Goal: Task Accomplishment & Management: Manage account settings

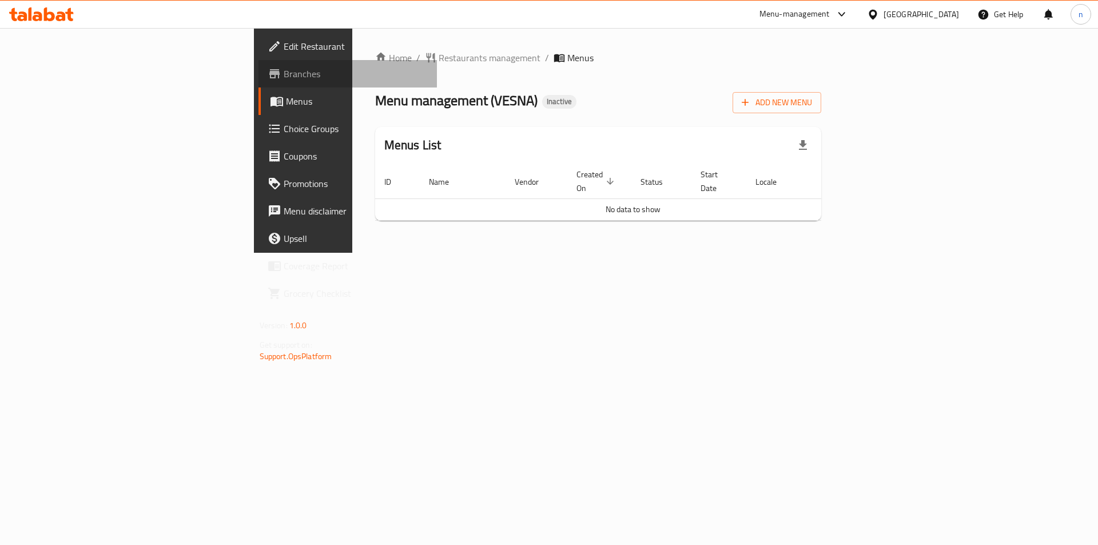
click at [284, 77] on span "Branches" at bounding box center [356, 74] width 145 height 14
click at [812, 102] on span "Add New Menu" at bounding box center [776, 102] width 70 height 14
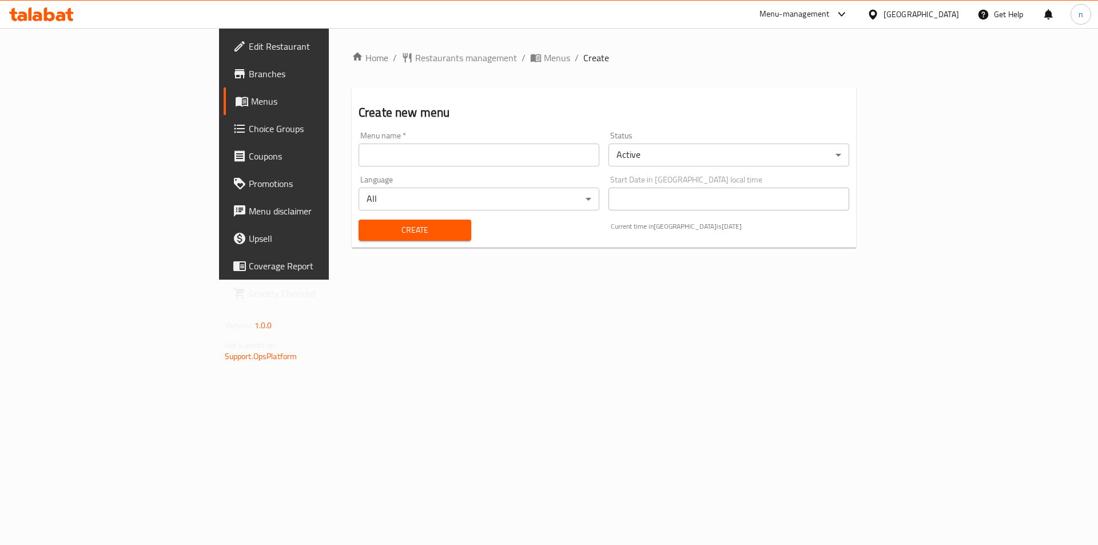
click at [389, 147] on input "text" at bounding box center [478, 154] width 241 height 23
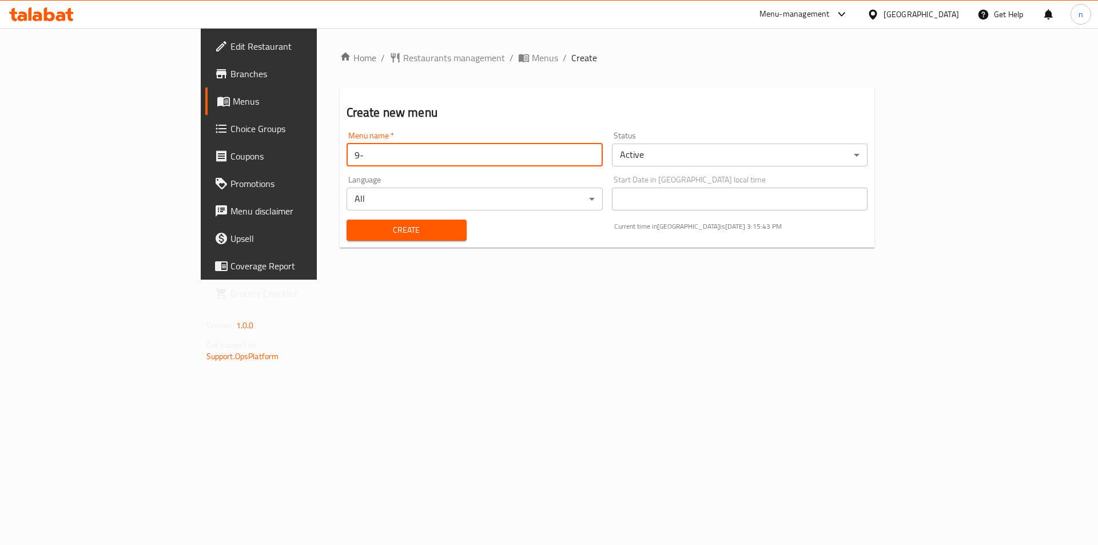
type input "9"
type input "8-9"
click at [389, 227] on span "Create" at bounding box center [407, 230] width 102 height 14
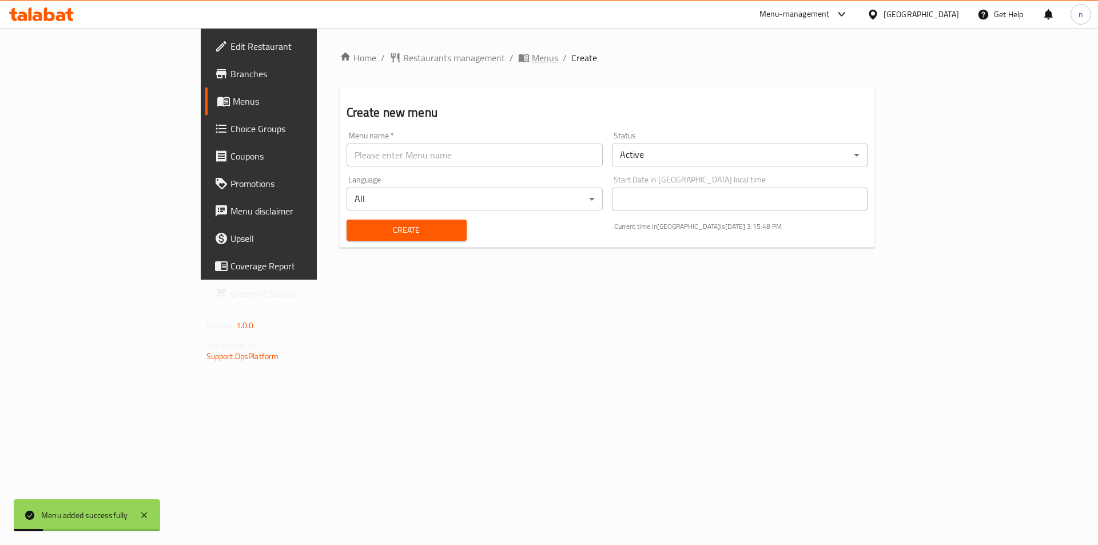
click at [532, 54] on span "Menus" at bounding box center [545, 58] width 26 height 14
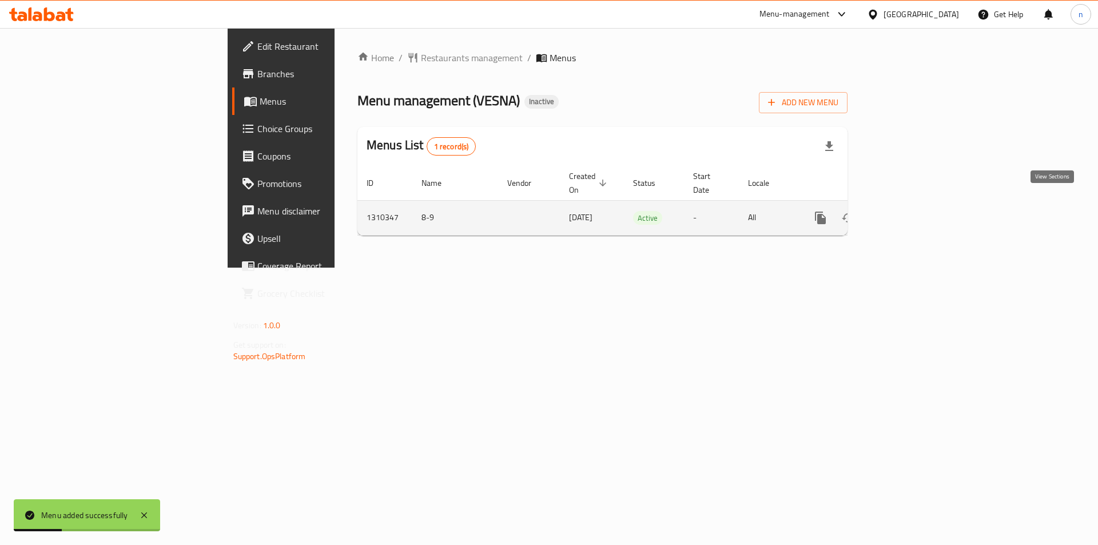
click at [910, 211] on icon "enhanced table" at bounding box center [903, 218] width 14 height 14
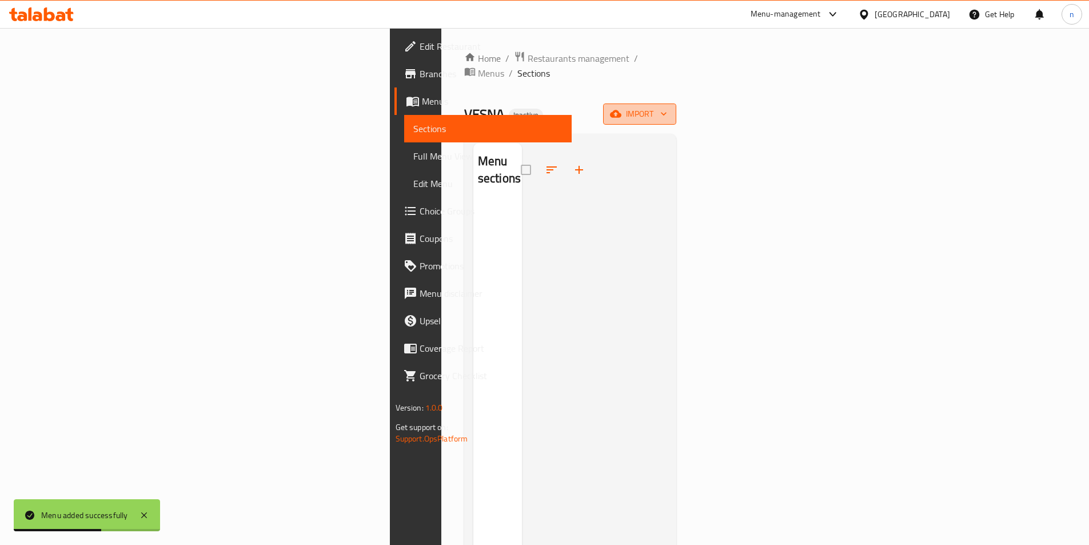
click at [667, 107] on span "import" at bounding box center [639, 114] width 55 height 14
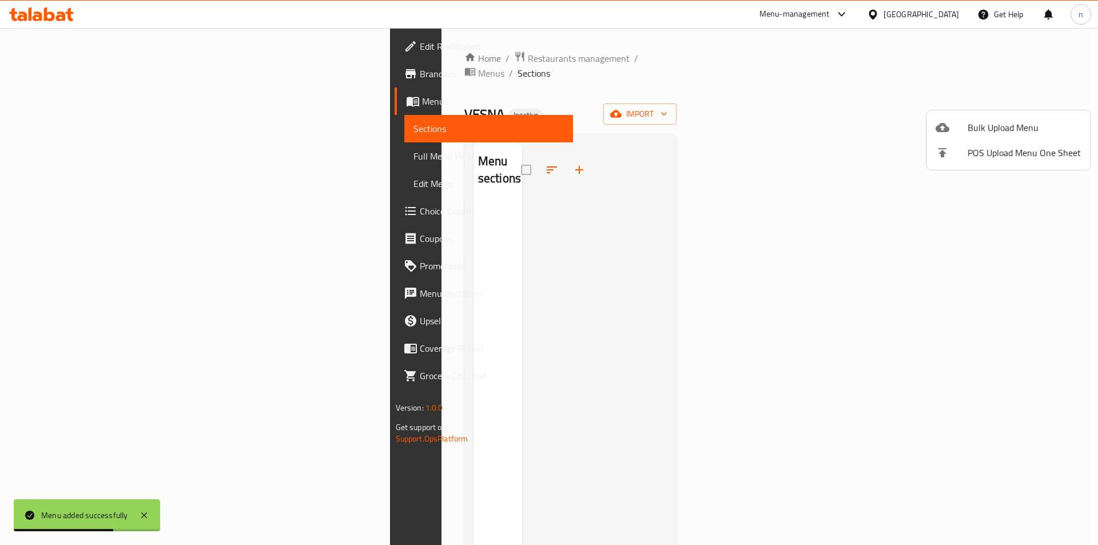
click at [995, 129] on span "Bulk Upload Menu" at bounding box center [1023, 128] width 113 height 14
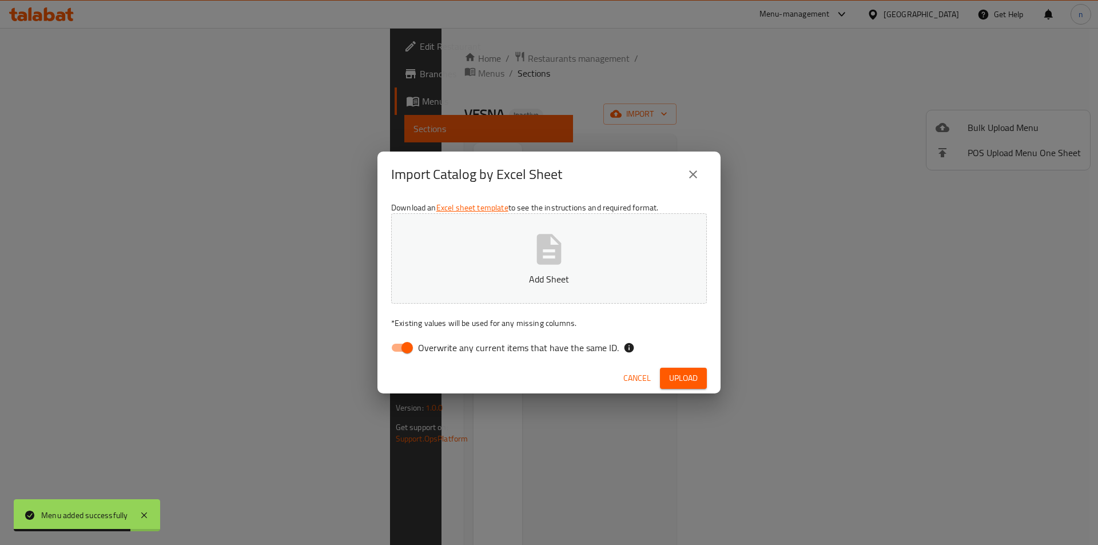
click at [402, 344] on input "Overwrite any current items that have the same ID." at bounding box center [406, 348] width 65 height 22
checkbox input "false"
click at [456, 266] on button "Add Sheet" at bounding box center [549, 258] width 316 height 90
click at [695, 382] on span "Upload" at bounding box center [683, 378] width 29 height 14
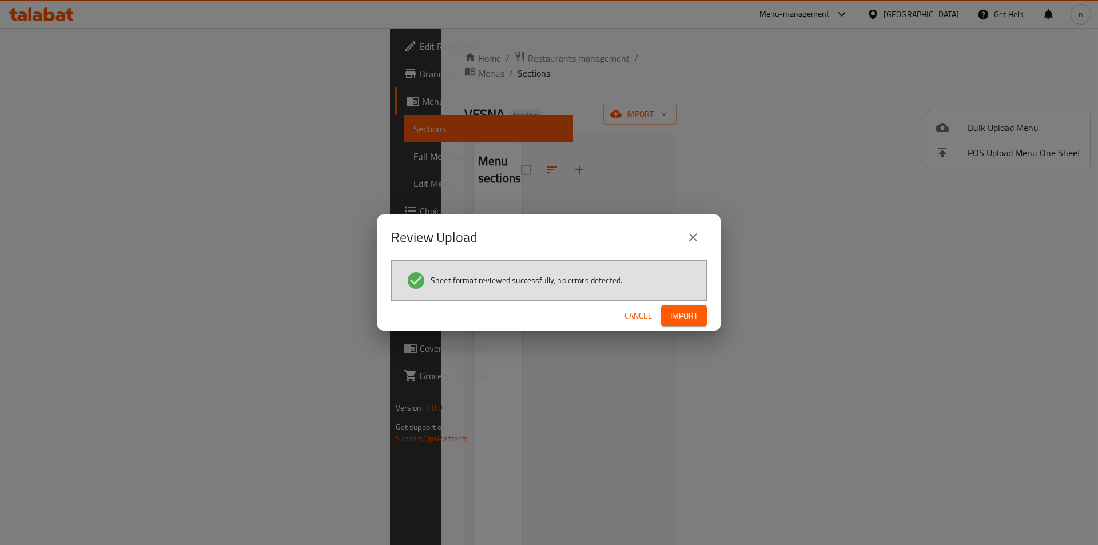
click at [679, 314] on span "Import" at bounding box center [683, 316] width 27 height 14
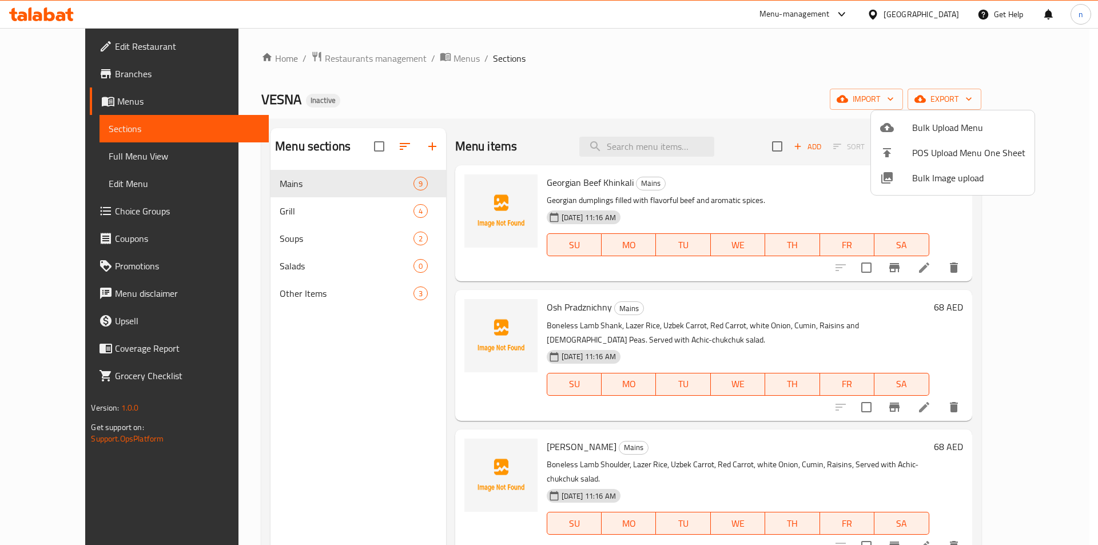
click at [93, 159] on div at bounding box center [549, 272] width 1098 height 545
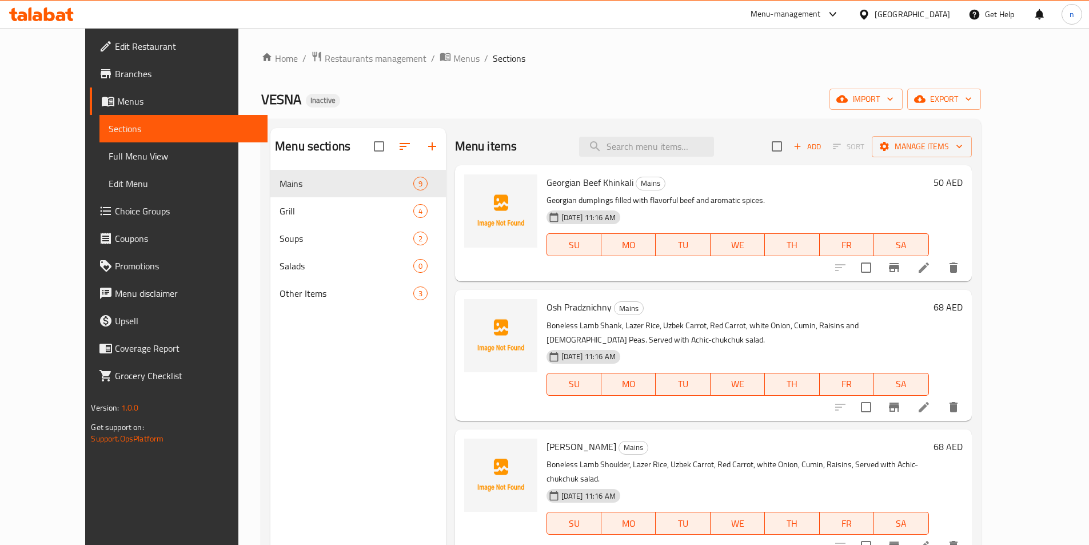
click at [109, 154] on span "Full Menu View" at bounding box center [183, 156] width 149 height 14
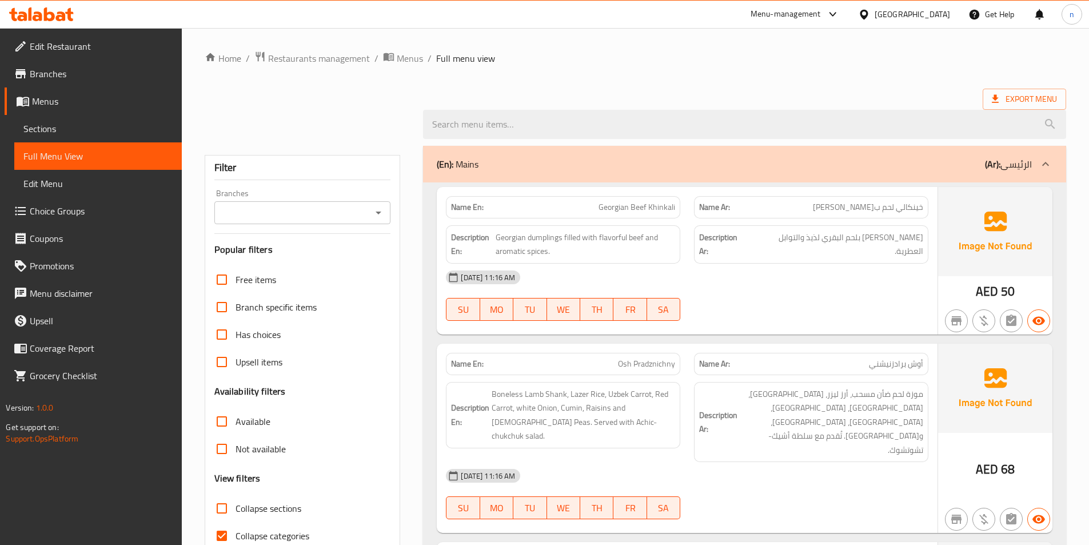
scroll to position [286, 0]
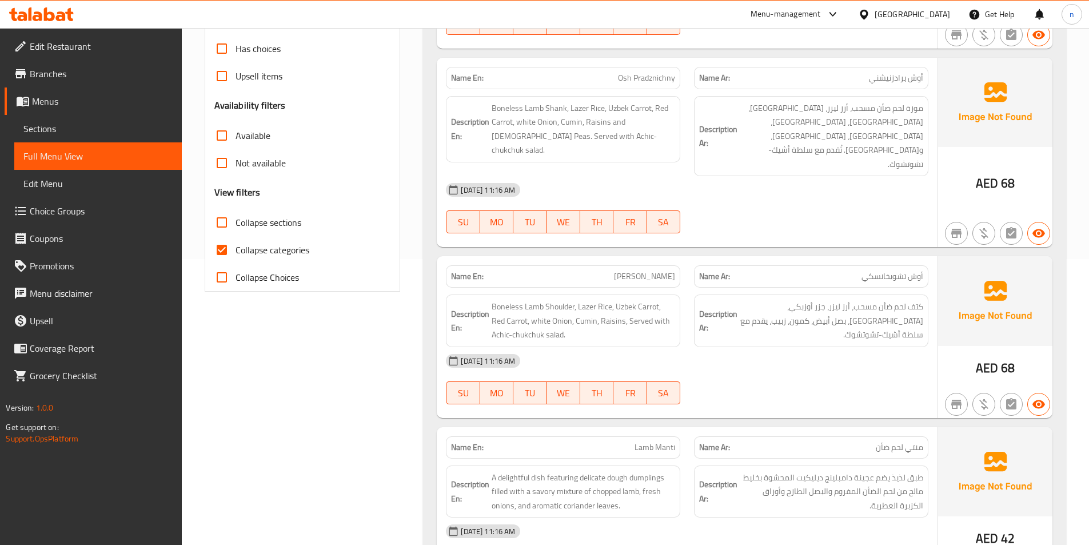
click at [261, 245] on span "Collapse categories" at bounding box center [273, 250] width 74 height 14
click at [236, 245] on input "Collapse categories" at bounding box center [221, 249] width 27 height 27
checkbox input "false"
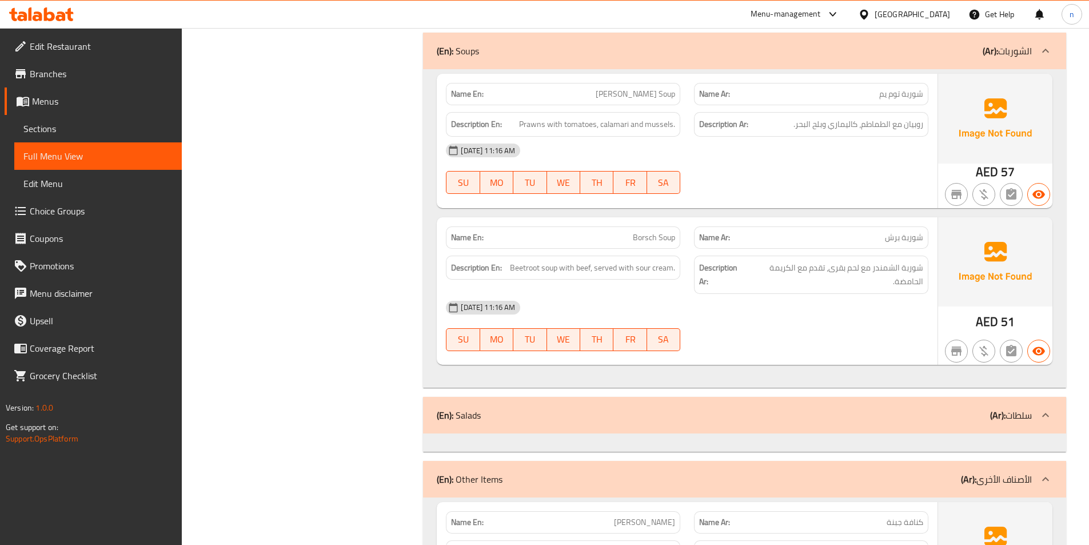
scroll to position [2779, 0]
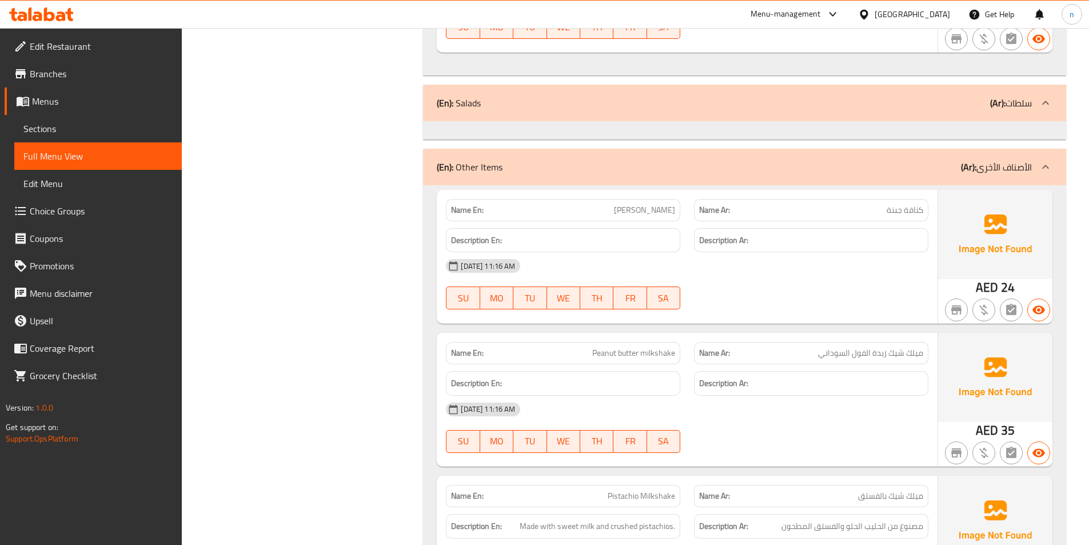
click at [1016, 96] on p "(Ar): سلطات" at bounding box center [1011, 103] width 42 height 14
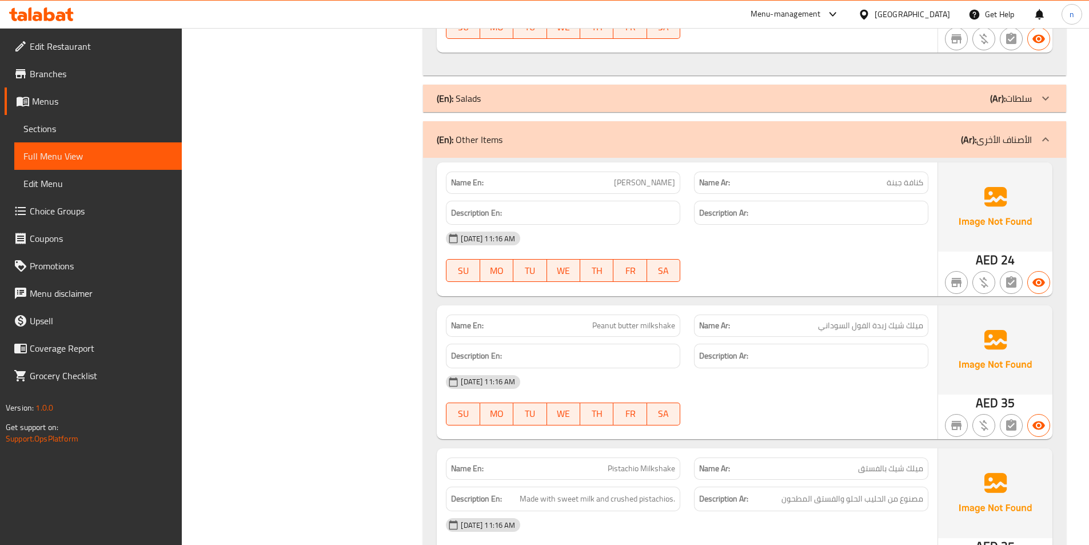
click at [1031, 91] on p "(Ar): سلطات" at bounding box center [1011, 98] width 42 height 14
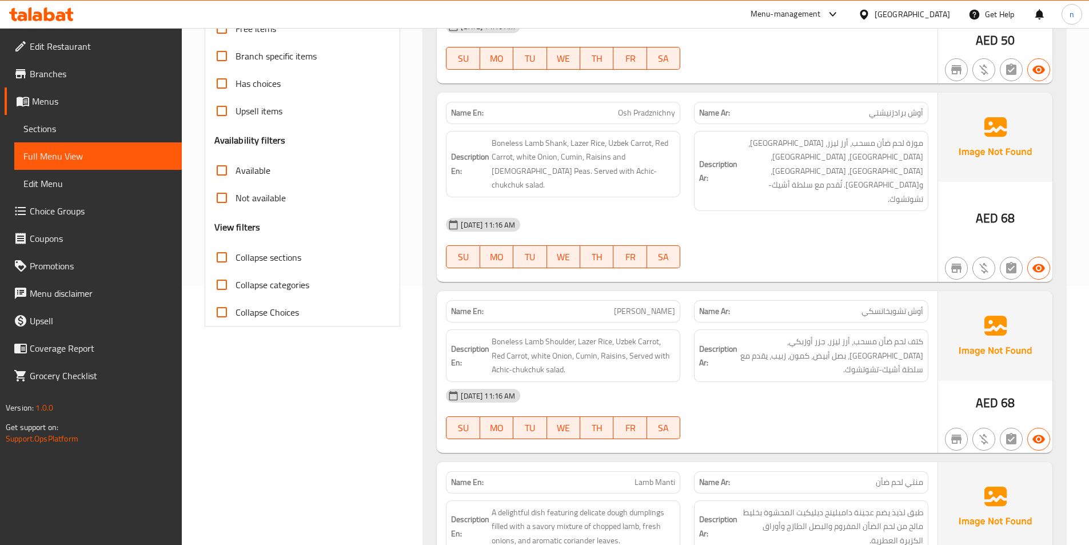
scroll to position [0, 0]
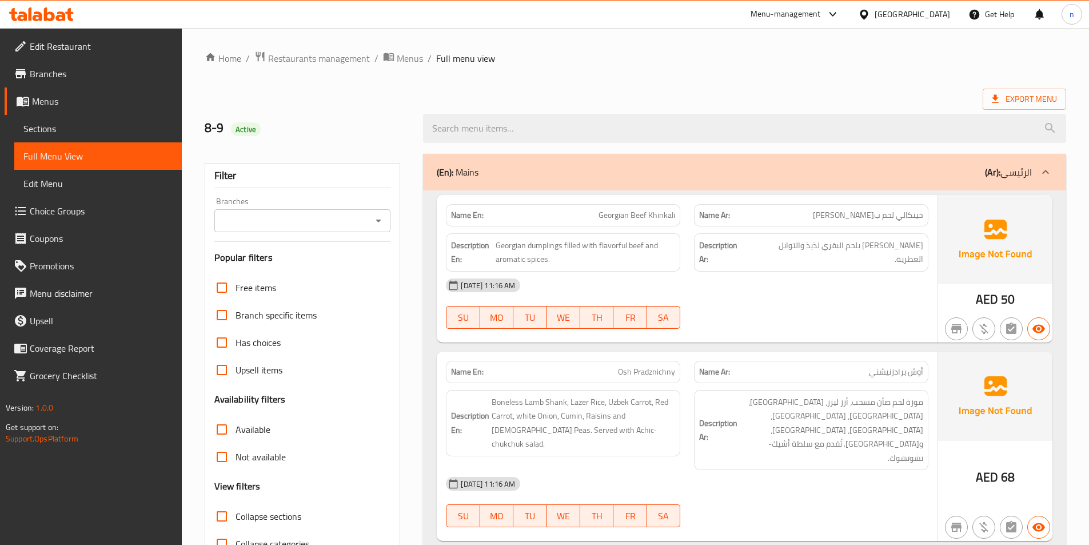
click at [79, 121] on link "Sections" at bounding box center [97, 128] width 167 height 27
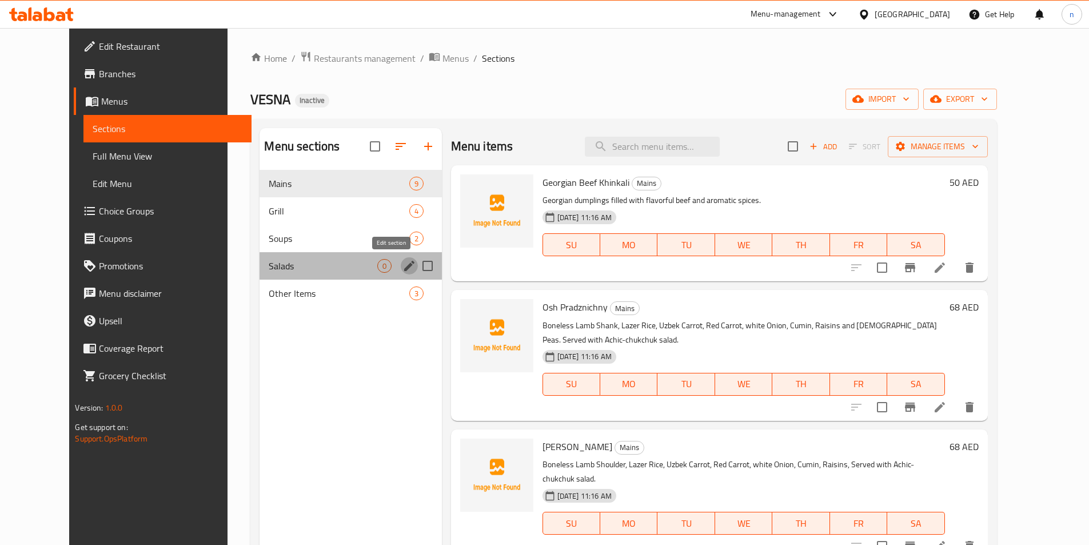
click at [402, 260] on icon "edit" at bounding box center [409, 266] width 14 height 14
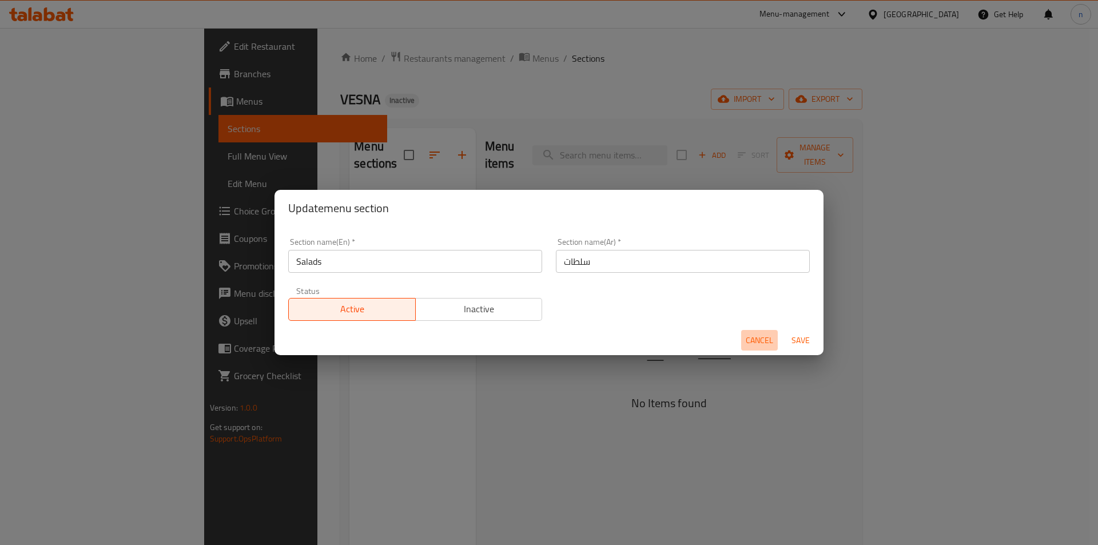
click at [758, 337] on span "Cancel" at bounding box center [758, 340] width 27 height 14
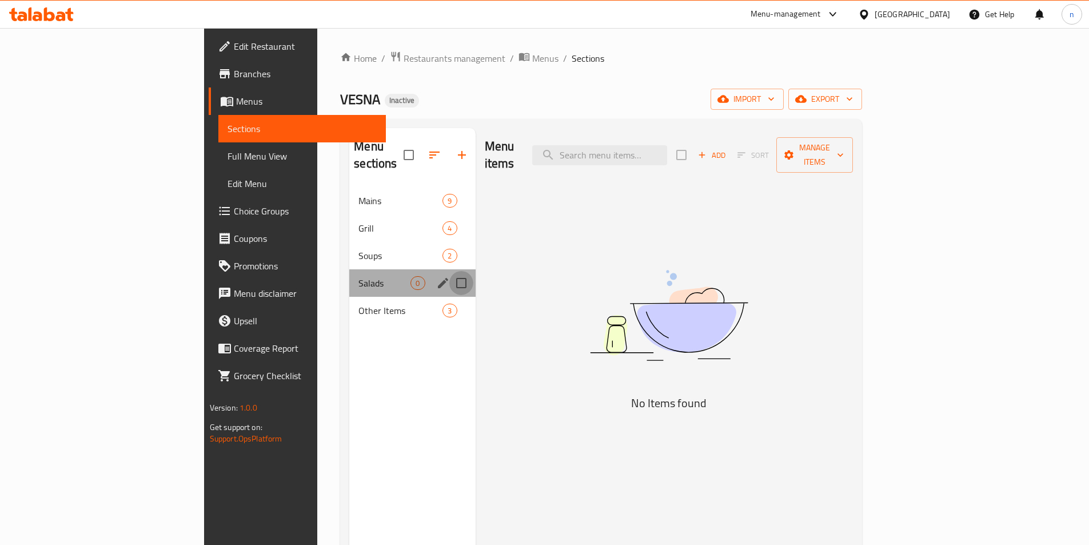
click at [449, 271] on input "Menu sections" at bounding box center [461, 283] width 24 height 24
checkbox input "true"
click at [448, 148] on icon "button" at bounding box center [455, 155] width 14 height 14
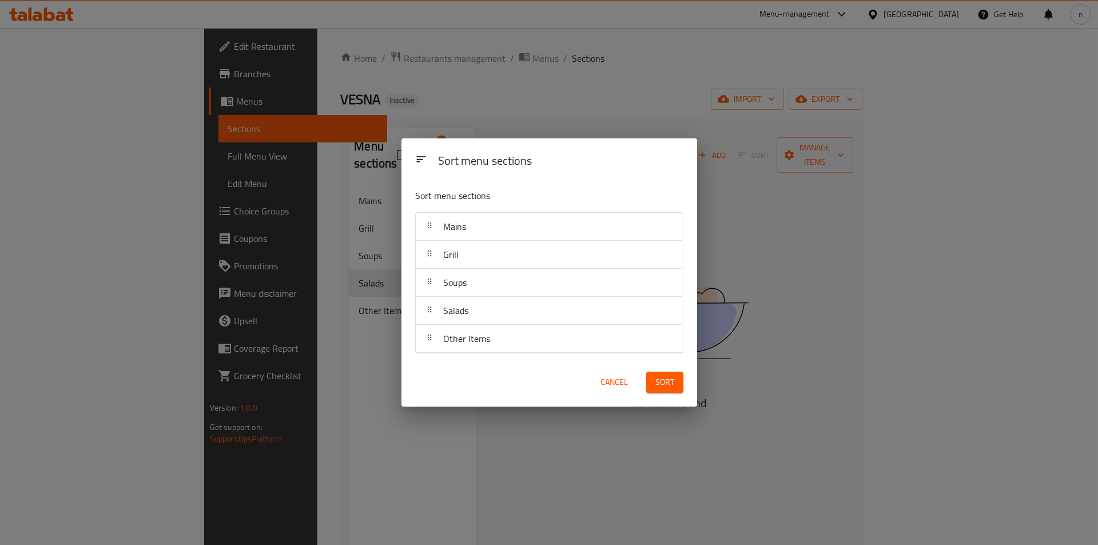
click at [608, 383] on span "Cancel" at bounding box center [613, 382] width 27 height 14
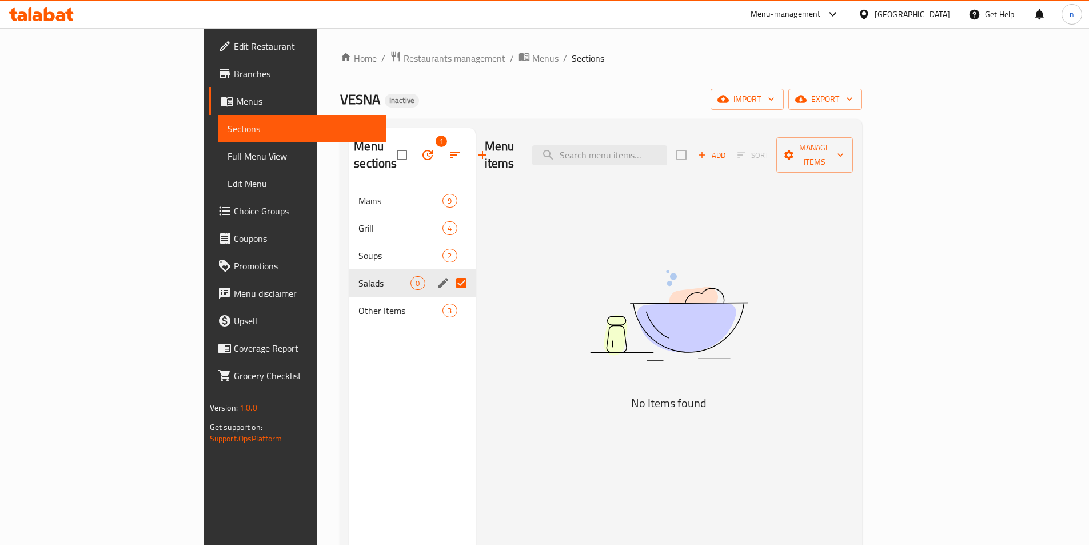
click at [421, 148] on icon "button" at bounding box center [428, 155] width 14 height 14
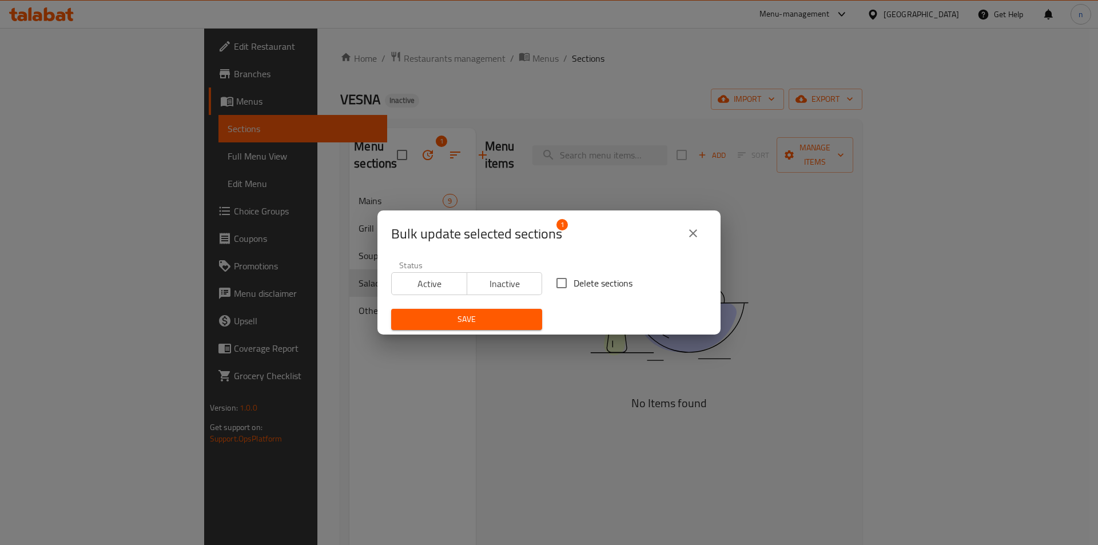
click at [559, 288] on input "Delete sections" at bounding box center [561, 283] width 24 height 24
checkbox input "true"
click at [503, 323] on span "Save" at bounding box center [466, 319] width 133 height 14
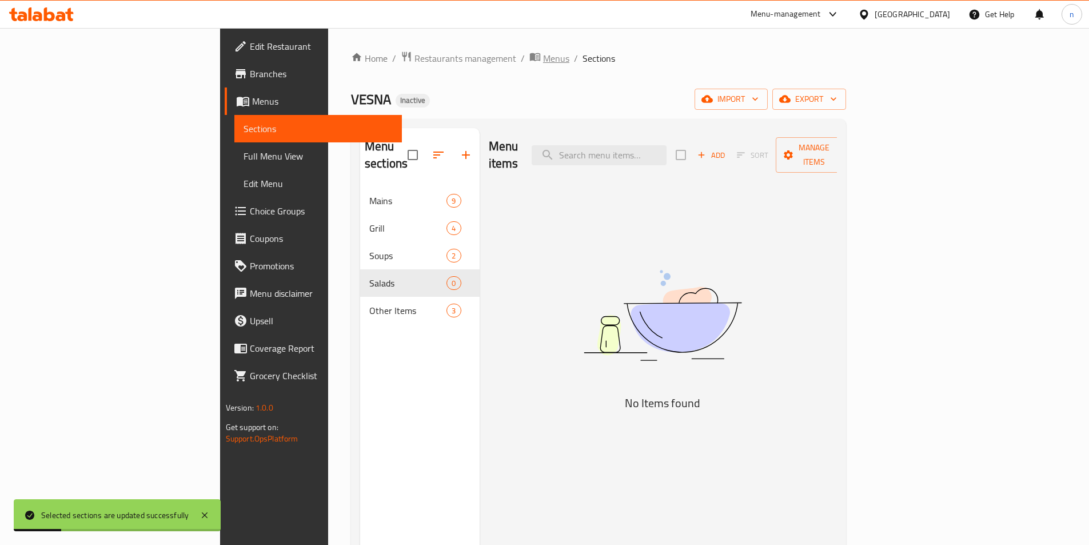
click at [543, 63] on span "Menus" at bounding box center [556, 58] width 26 height 14
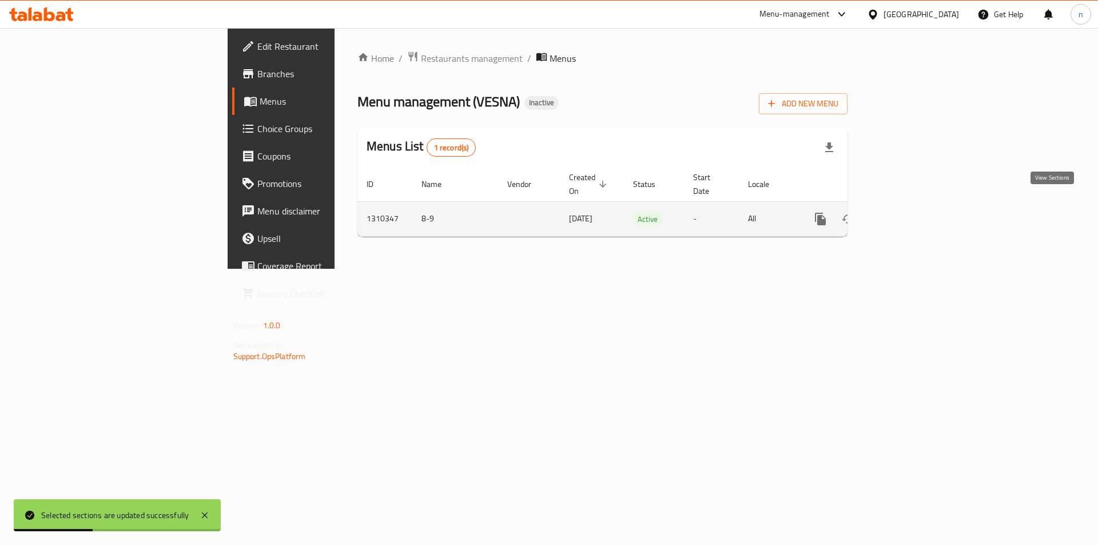
click at [908, 214] on icon "enhanced table" at bounding box center [903, 219] width 10 height 10
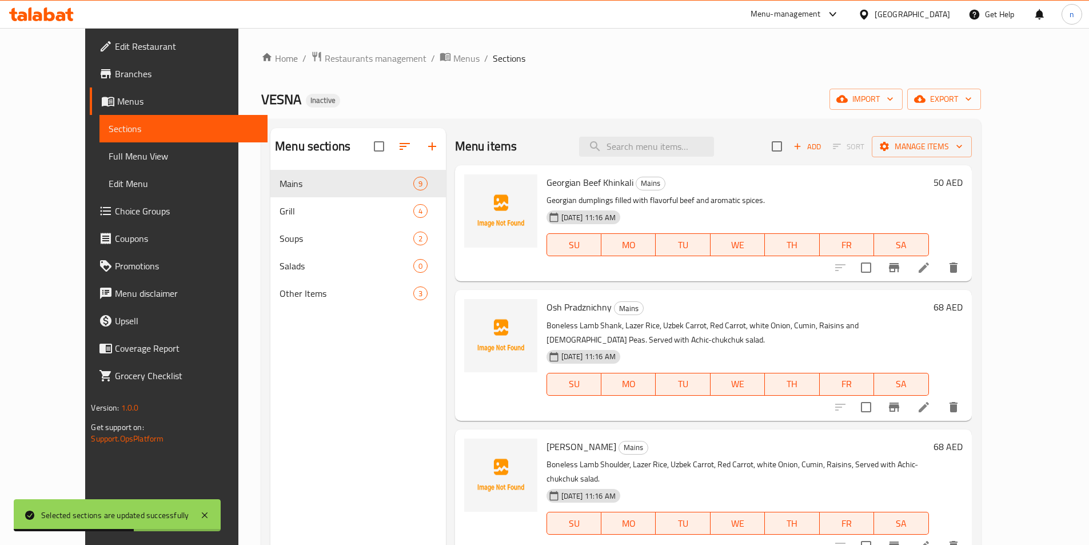
click at [109, 161] on span "Full Menu View" at bounding box center [183, 156] width 149 height 14
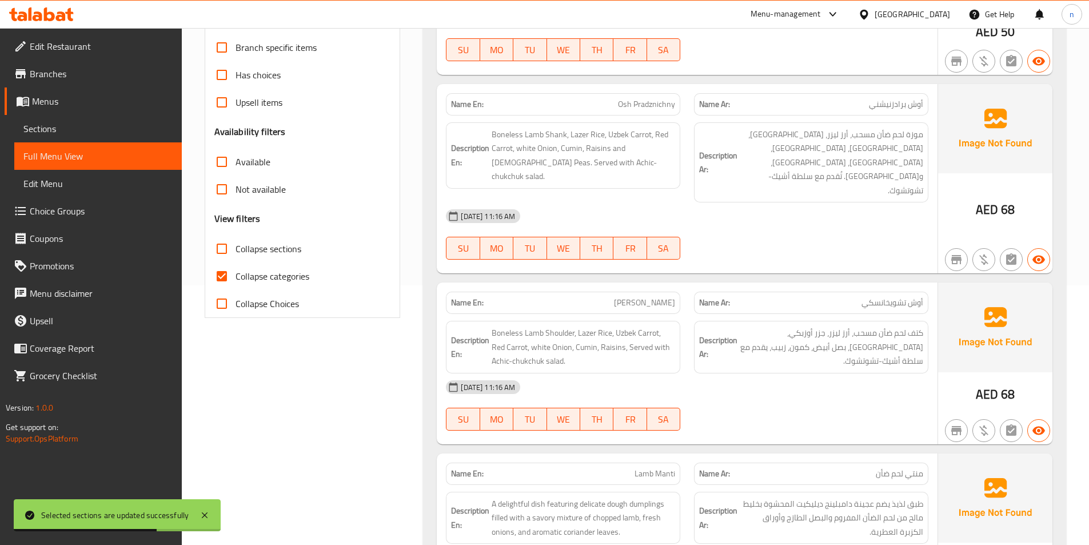
scroll to position [286, 0]
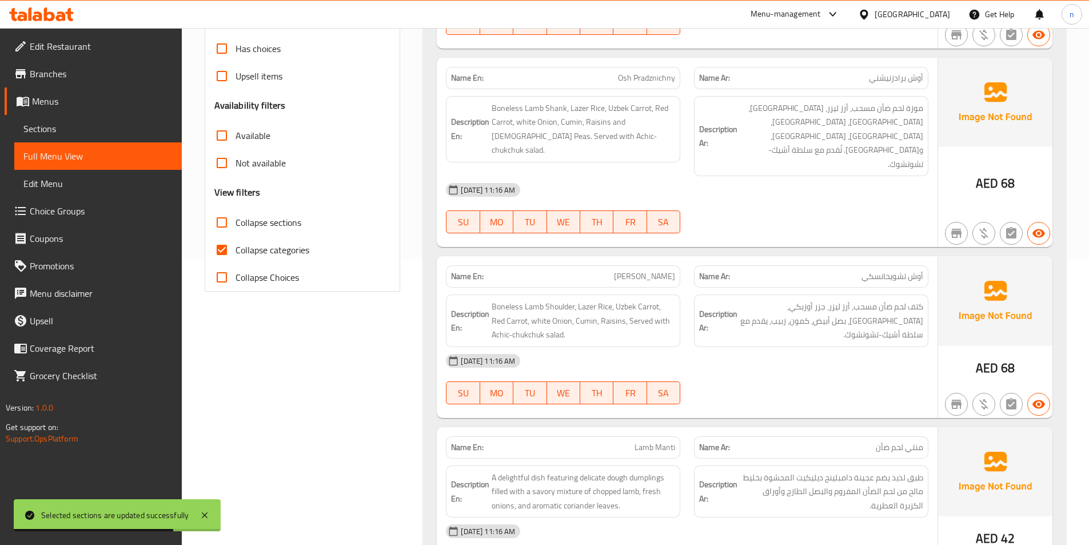
click at [256, 257] on span "Collapse categories" at bounding box center [273, 250] width 74 height 14
click at [236, 257] on input "Collapse categories" at bounding box center [221, 249] width 27 height 27
checkbox input "false"
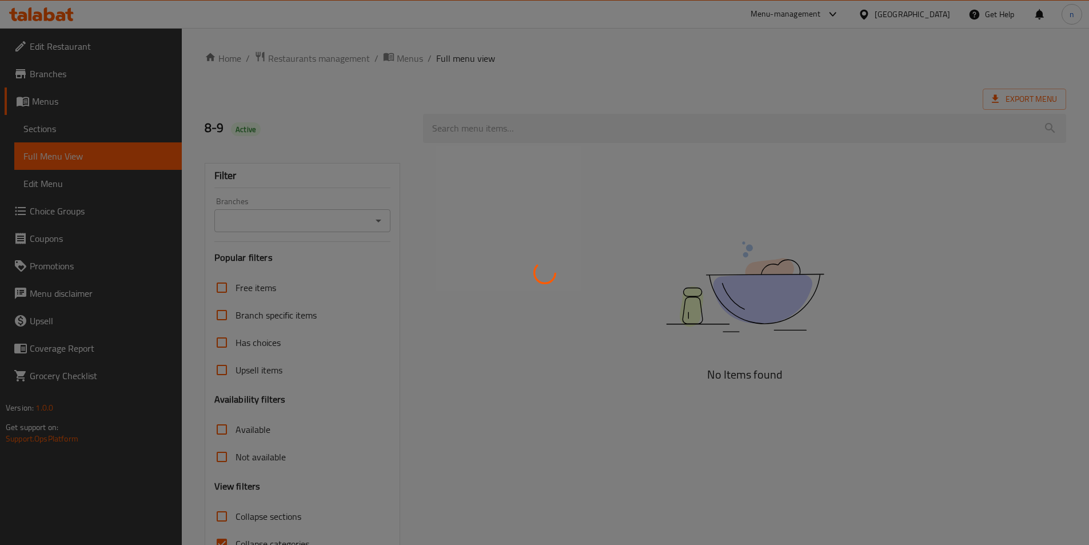
scroll to position [63, 0]
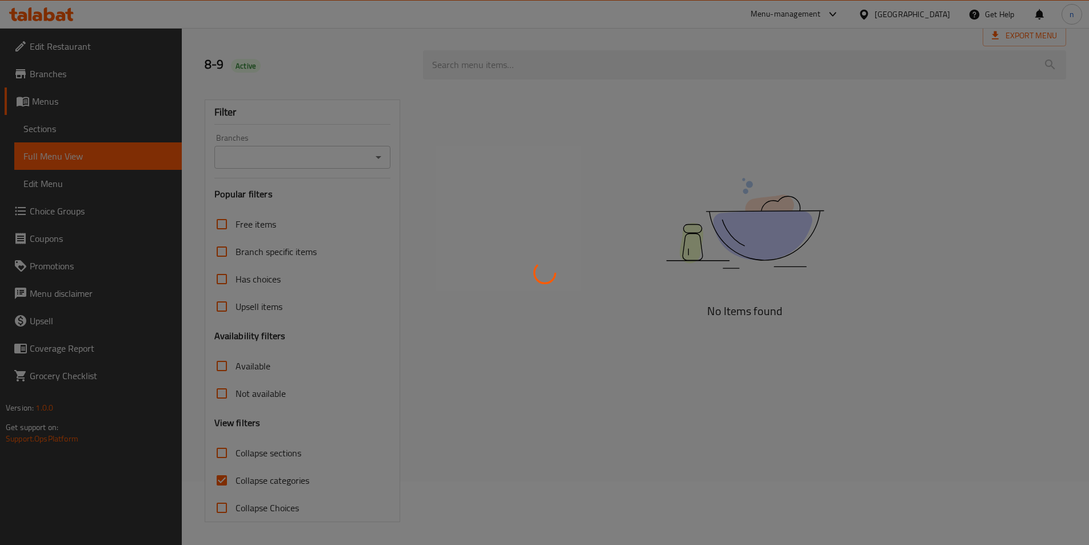
click at [281, 473] on div at bounding box center [544, 272] width 1089 height 545
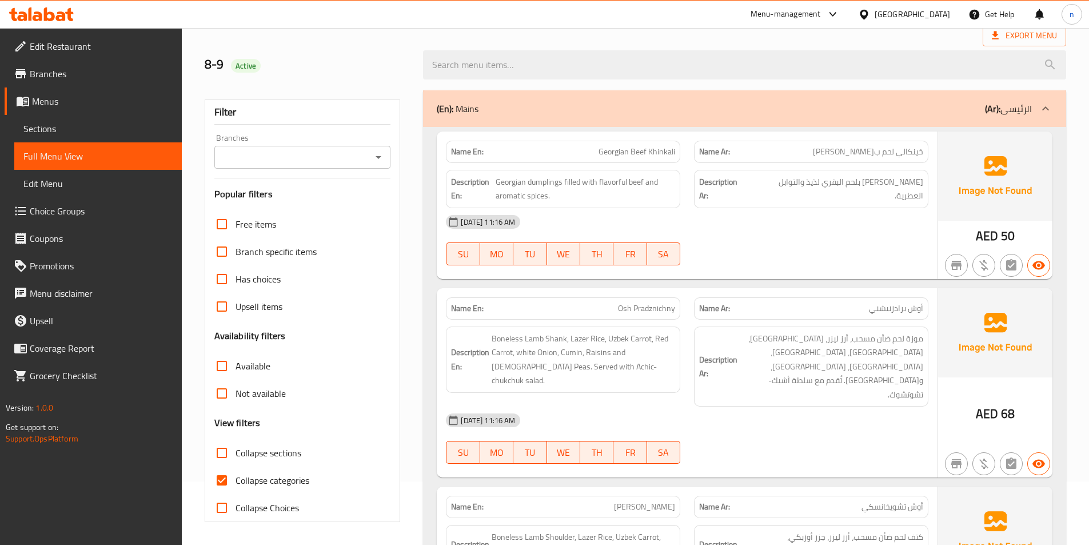
click at [267, 479] on span "Collapse categories" at bounding box center [273, 480] width 74 height 14
click at [236, 479] on input "Collapse categories" at bounding box center [221, 479] width 27 height 27
checkbox input "false"
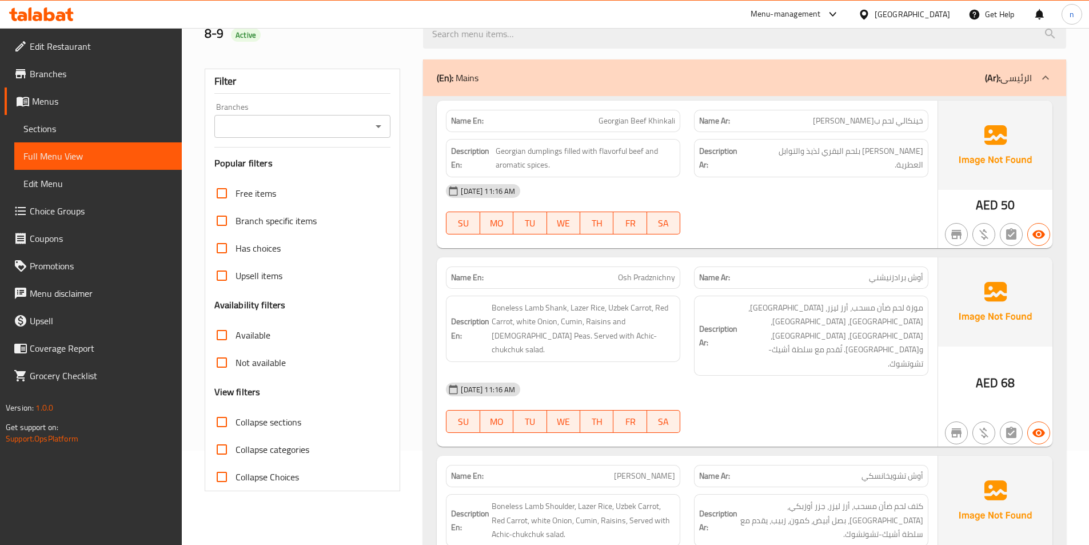
scroll to position [47, 0]
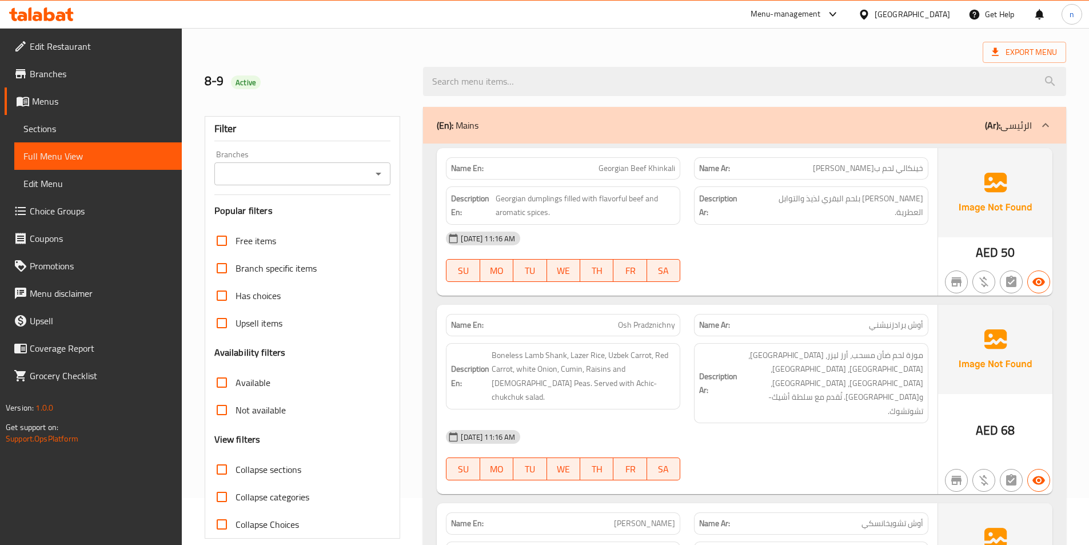
click at [53, 118] on link "Sections" at bounding box center [97, 128] width 167 height 27
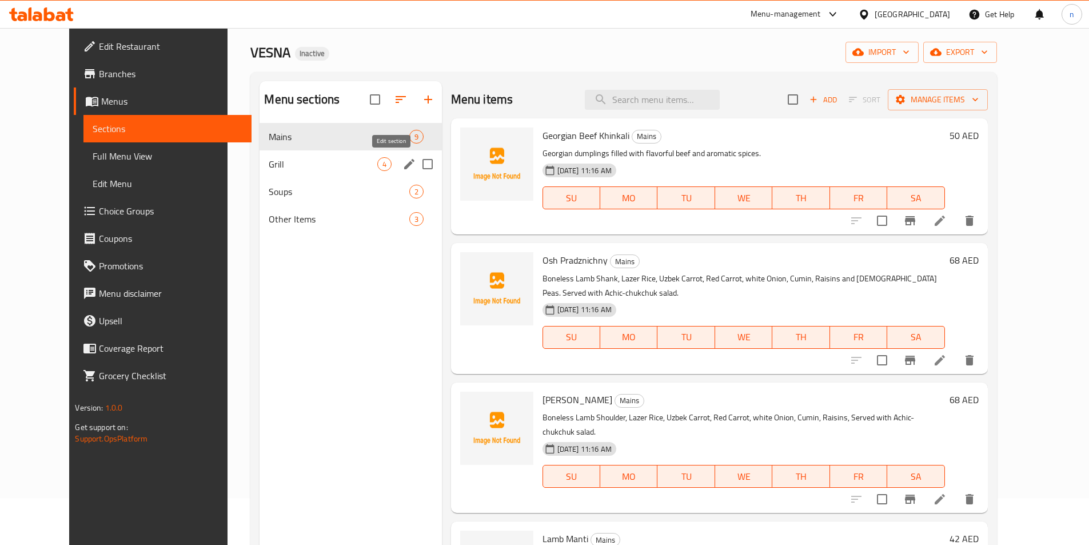
click at [404, 163] on icon "edit" at bounding box center [409, 164] width 10 height 10
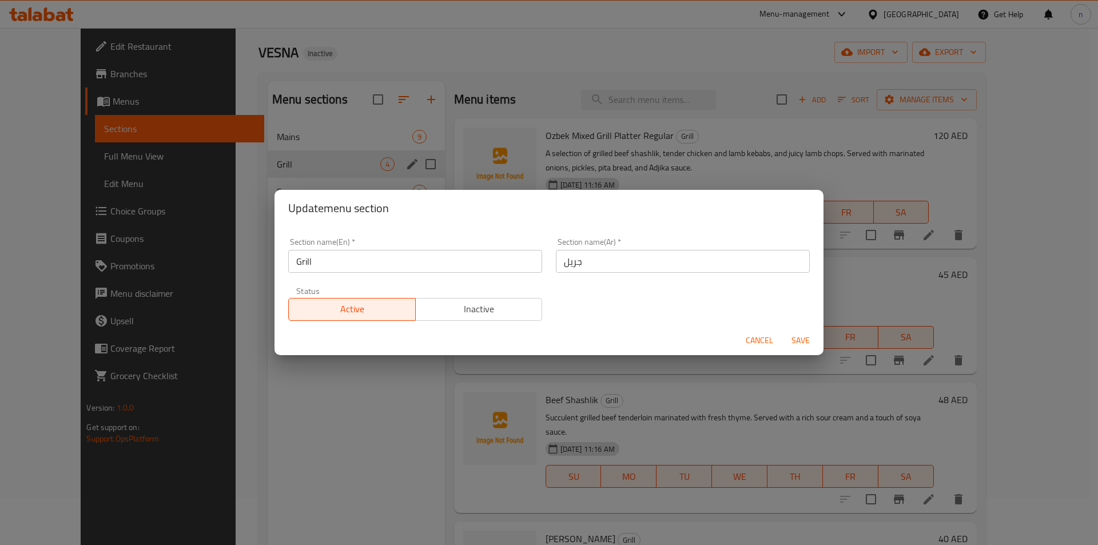
click at [628, 273] on div "Section name(Ar)   * جريل Section name(Ar) *" at bounding box center [683, 255] width 268 height 49
click at [619, 256] on input "جريل" at bounding box center [683, 261] width 254 height 23
type input "l"
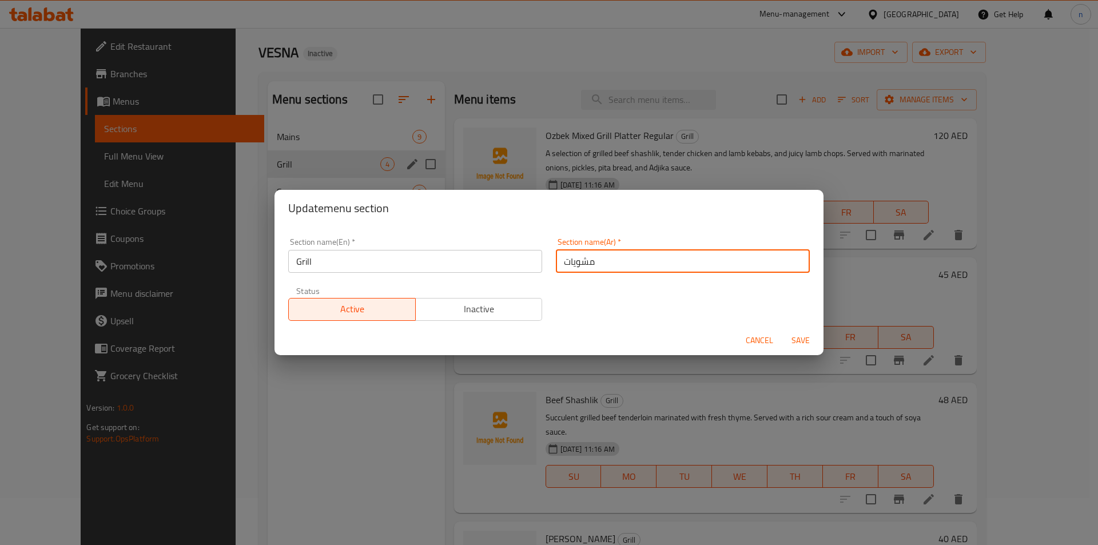
type input "مشويات"
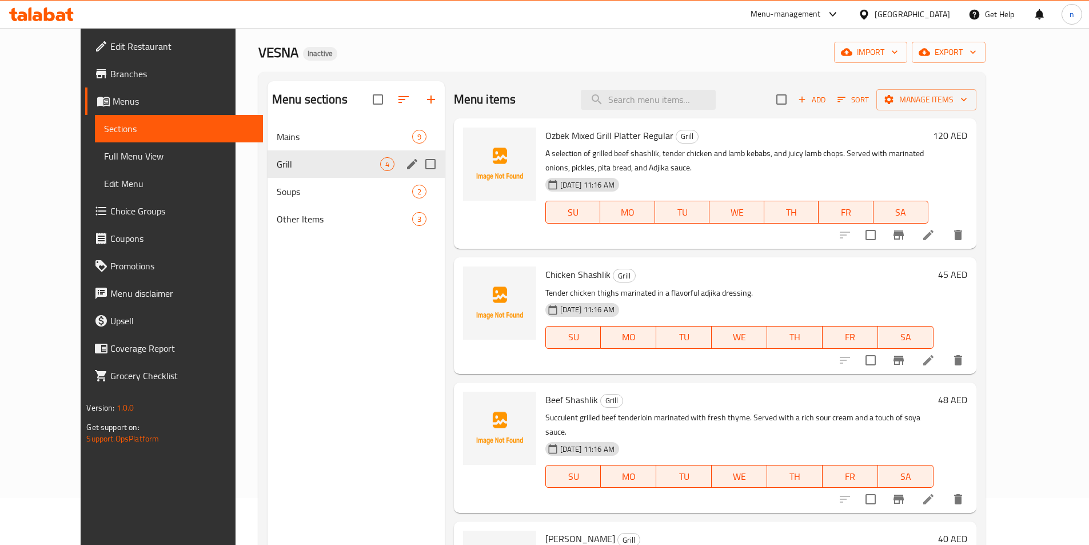
click at [405, 157] on icon "edit" at bounding box center [412, 164] width 14 height 14
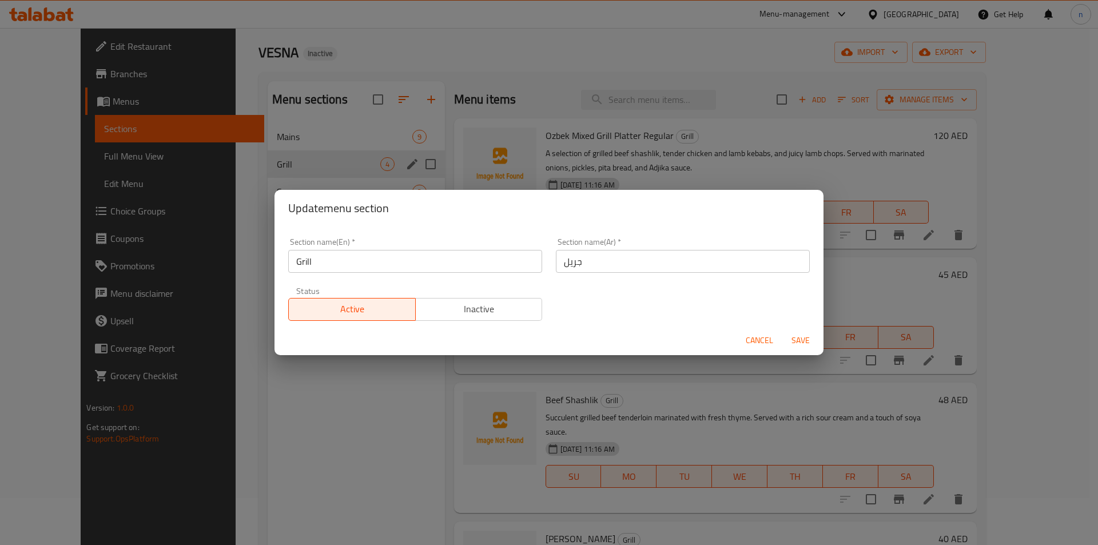
click at [643, 251] on input "جريل" at bounding box center [683, 261] width 254 height 23
type input "ك"
type input "مشويات"
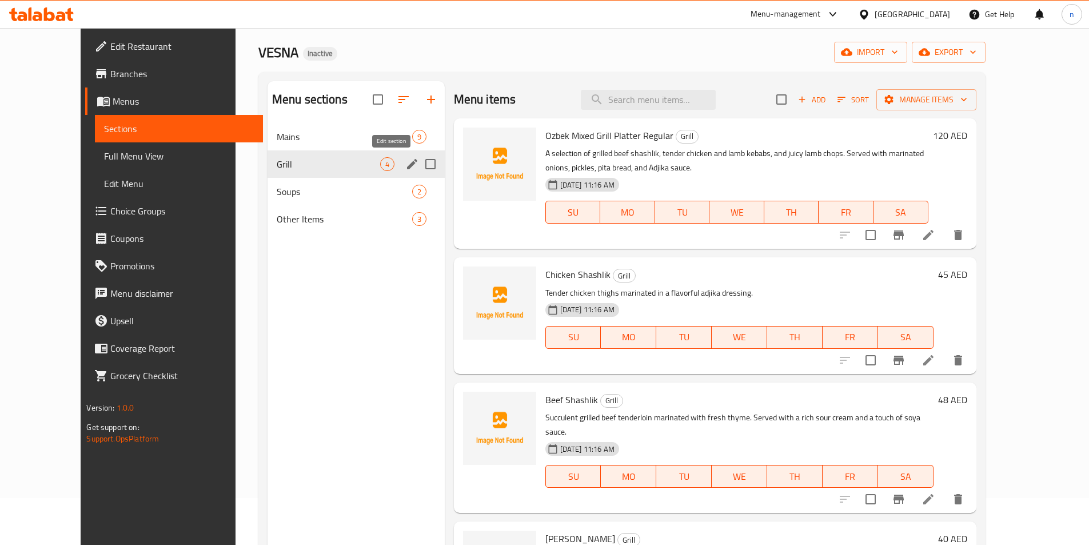
click at [405, 170] on icon "edit" at bounding box center [412, 164] width 14 height 14
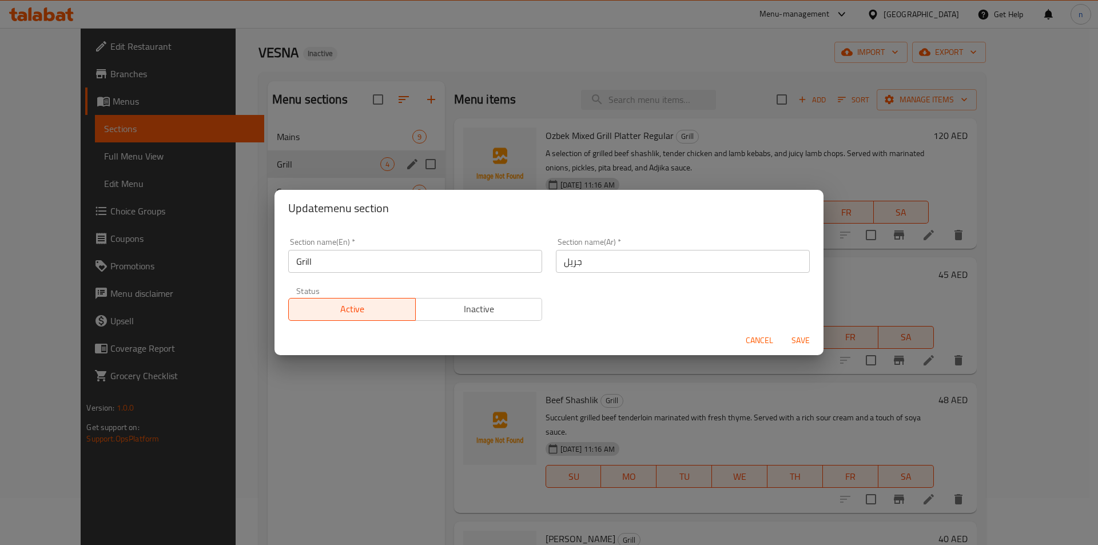
click at [568, 257] on input "جريل" at bounding box center [683, 261] width 254 height 23
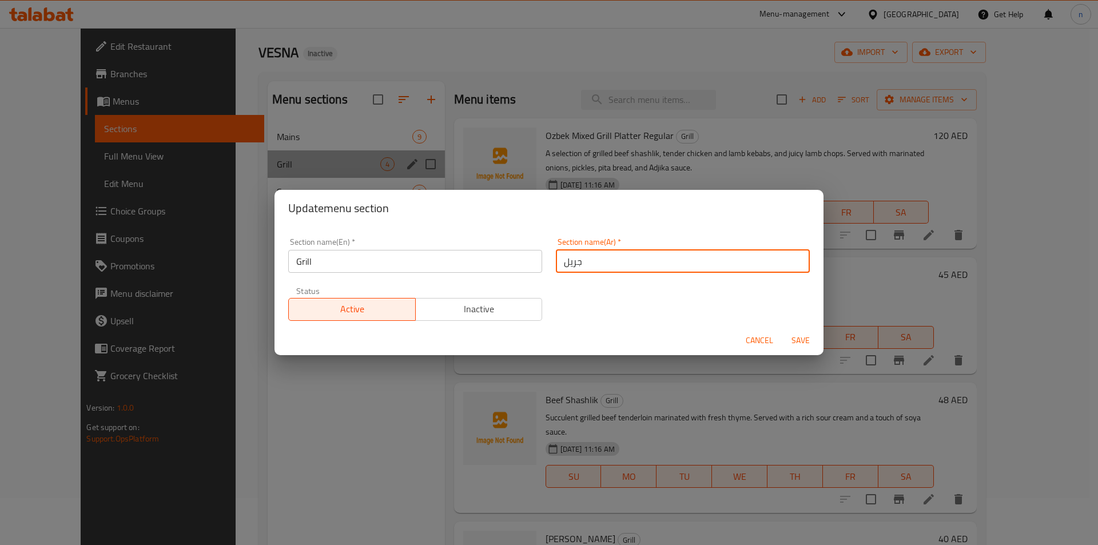
click at [568, 257] on input "جريل" at bounding box center [683, 261] width 254 height 23
type input "مشويات"
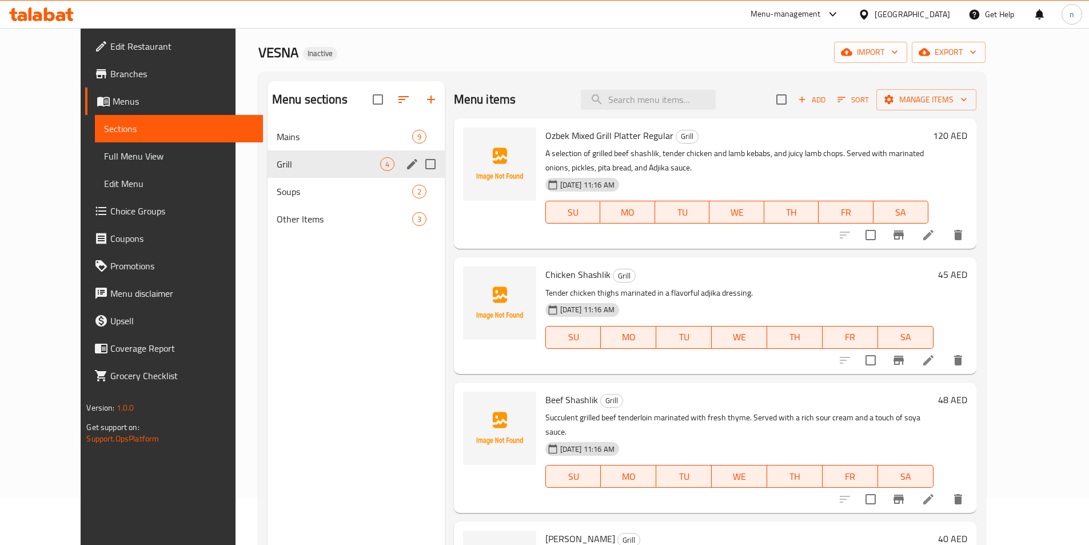
click at [405, 163] on icon "edit" at bounding box center [412, 164] width 14 height 14
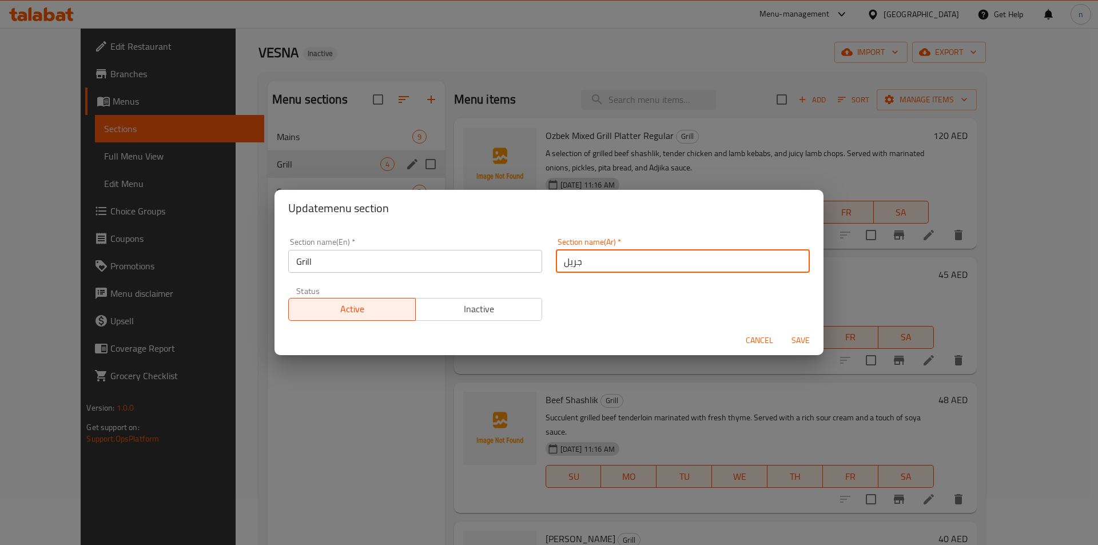
click at [567, 265] on input "جريل" at bounding box center [683, 261] width 254 height 23
type input "م"
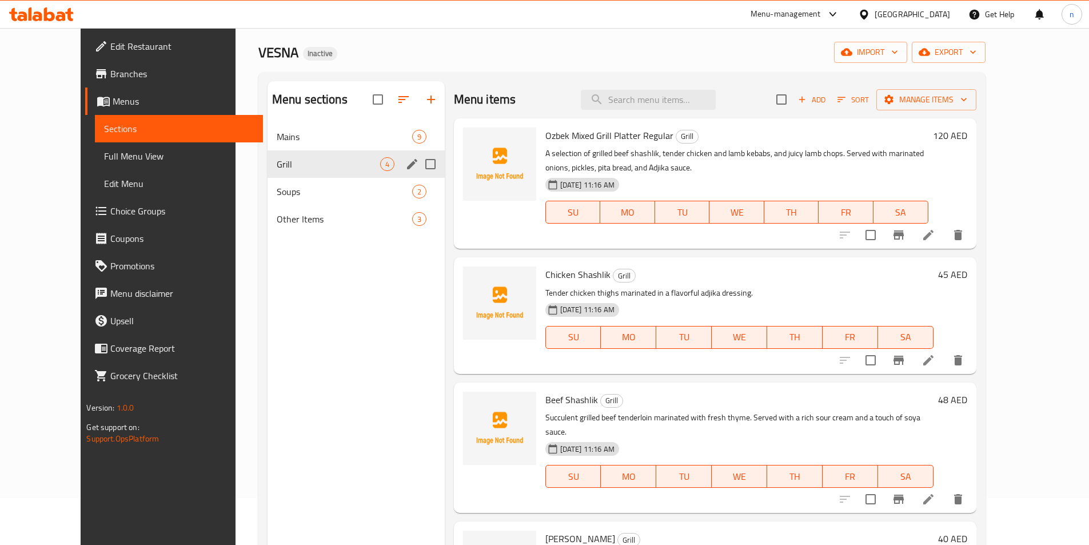
click at [407, 163] on icon "edit" at bounding box center [412, 164] width 10 height 10
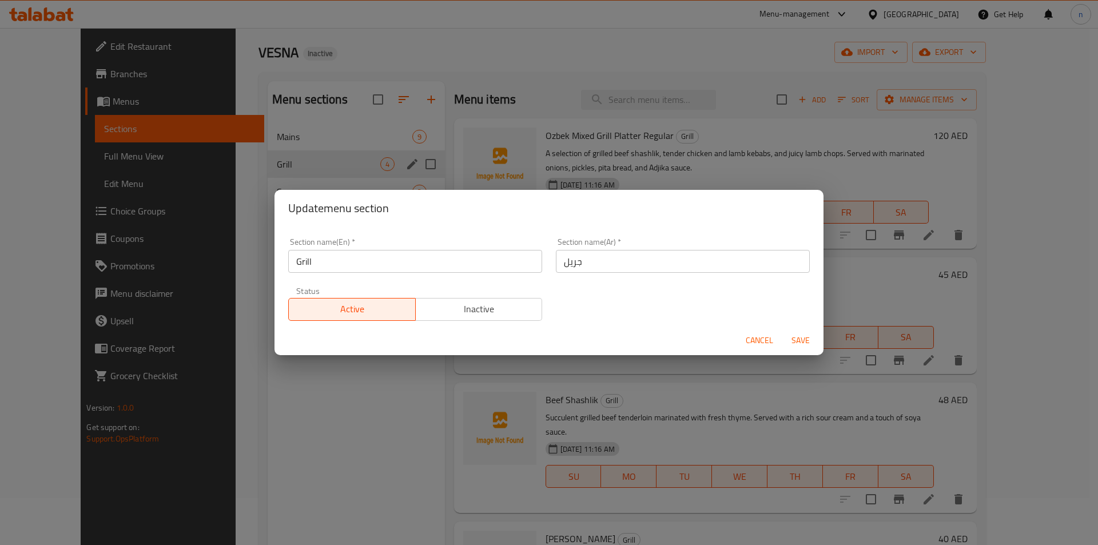
click at [605, 270] on input "جريل" at bounding box center [683, 261] width 254 height 23
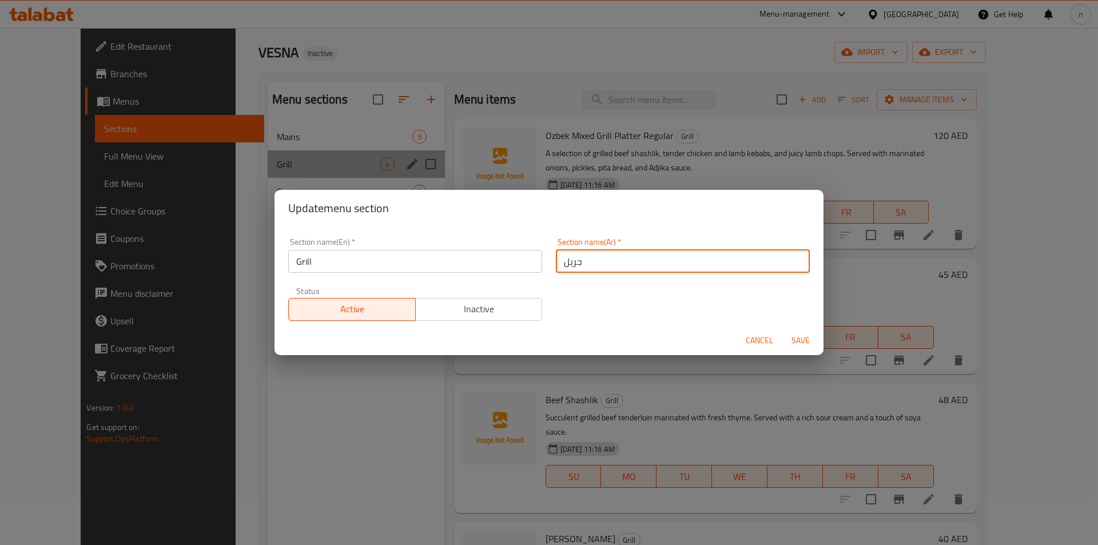
click at [605, 270] on input "جريل" at bounding box center [683, 261] width 254 height 23
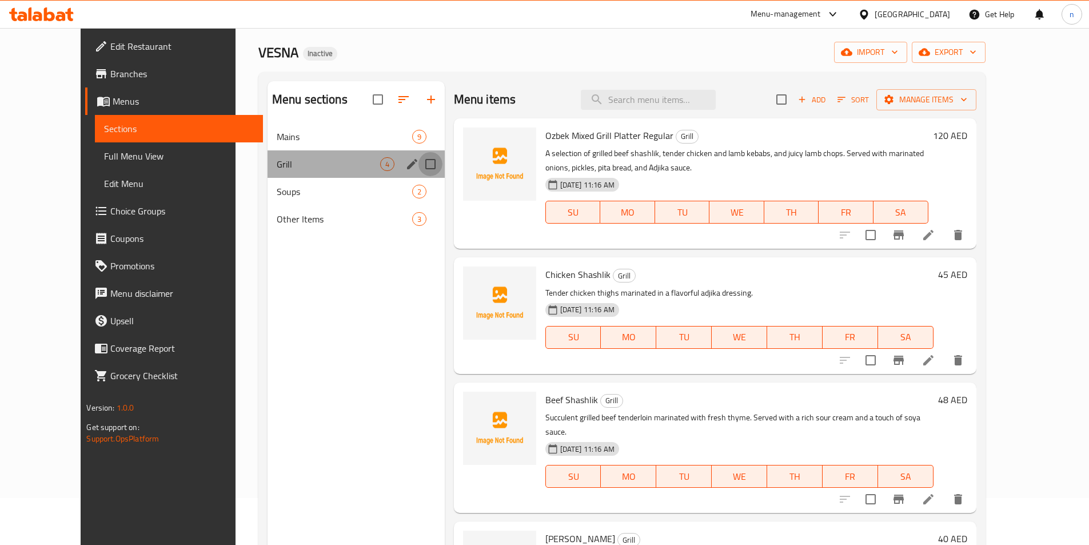
click at [418, 162] on input "Menu sections" at bounding box center [430, 164] width 24 height 24
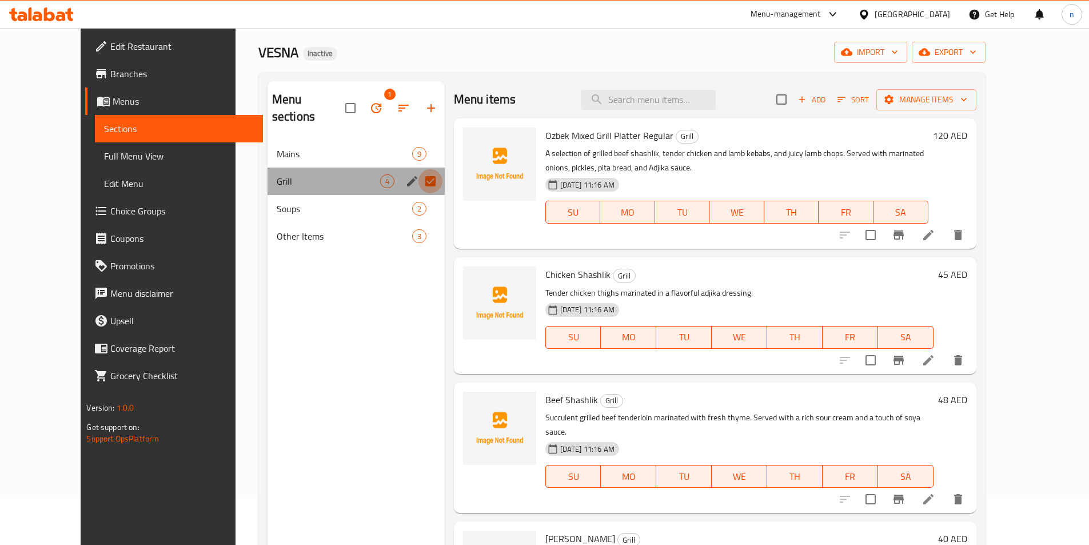
click at [418, 169] on input "Menu sections" at bounding box center [430, 181] width 24 height 24
checkbox input "false"
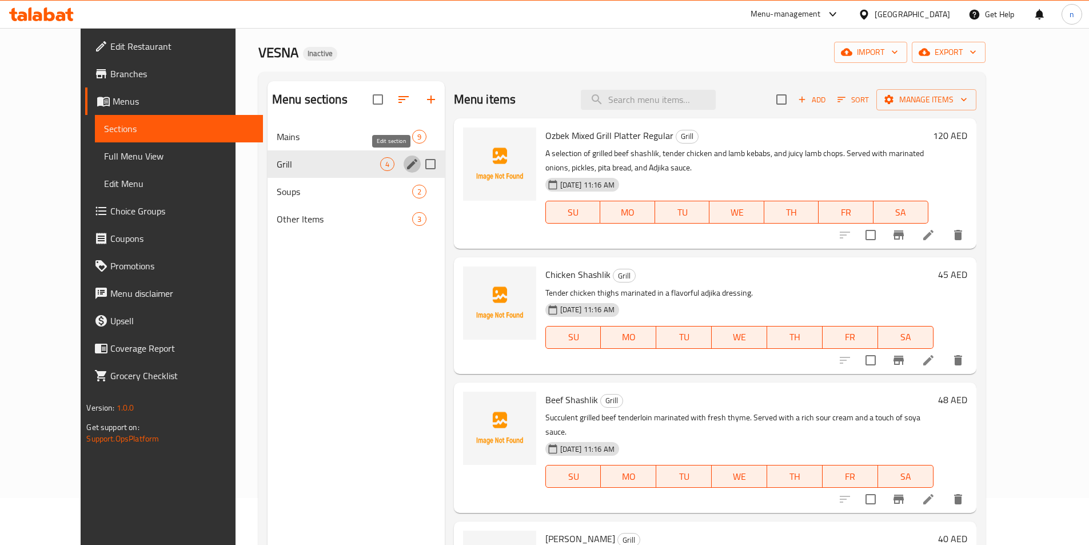
click at [405, 170] on icon "edit" at bounding box center [412, 164] width 14 height 14
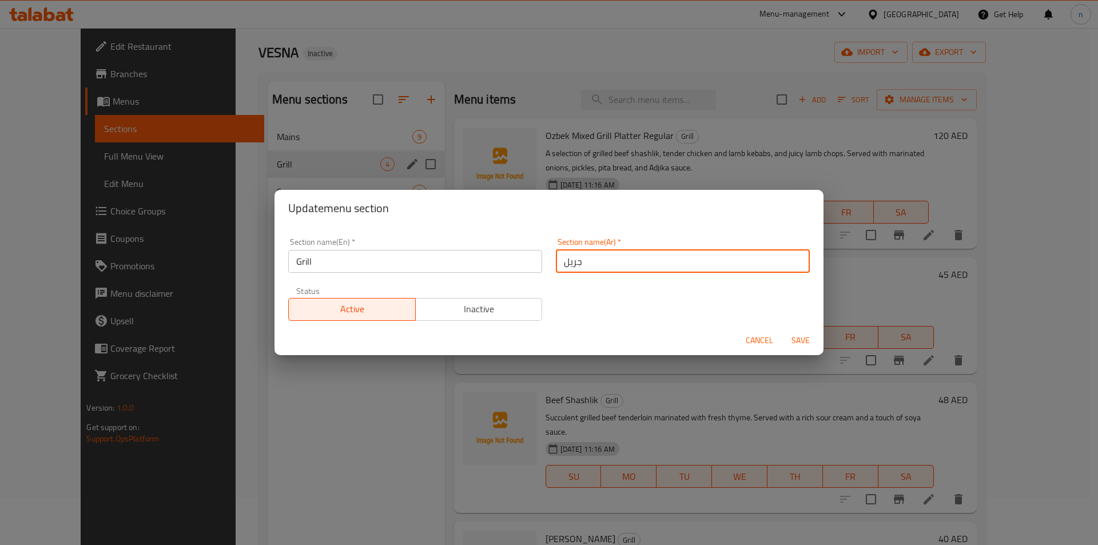
click at [571, 266] on input "جريل" at bounding box center [683, 261] width 254 height 23
type input "مشويات"
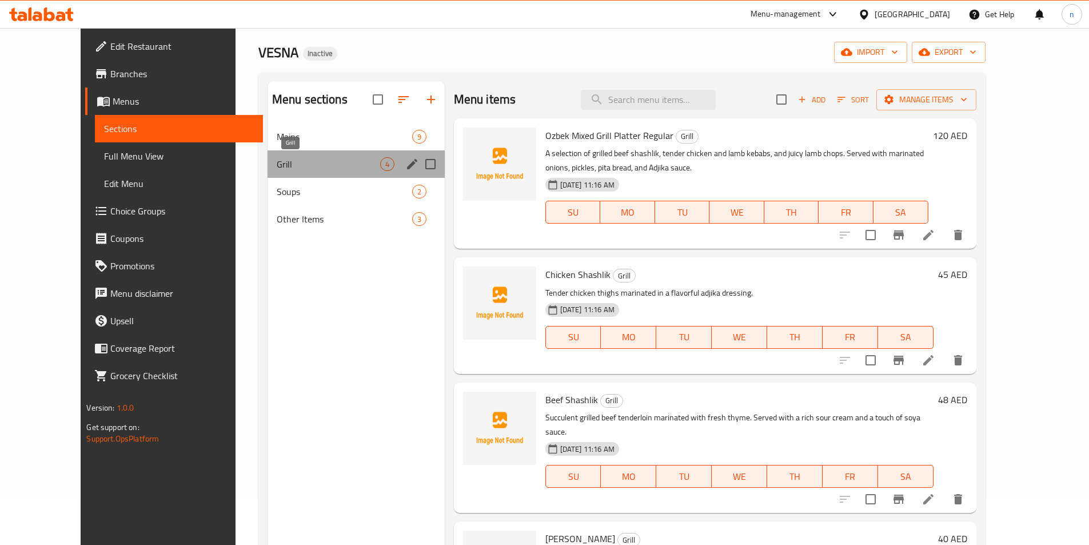
click at [326, 169] on span "Grill" at bounding box center [328, 164] width 103 height 14
click at [407, 163] on icon "edit" at bounding box center [412, 164] width 10 height 10
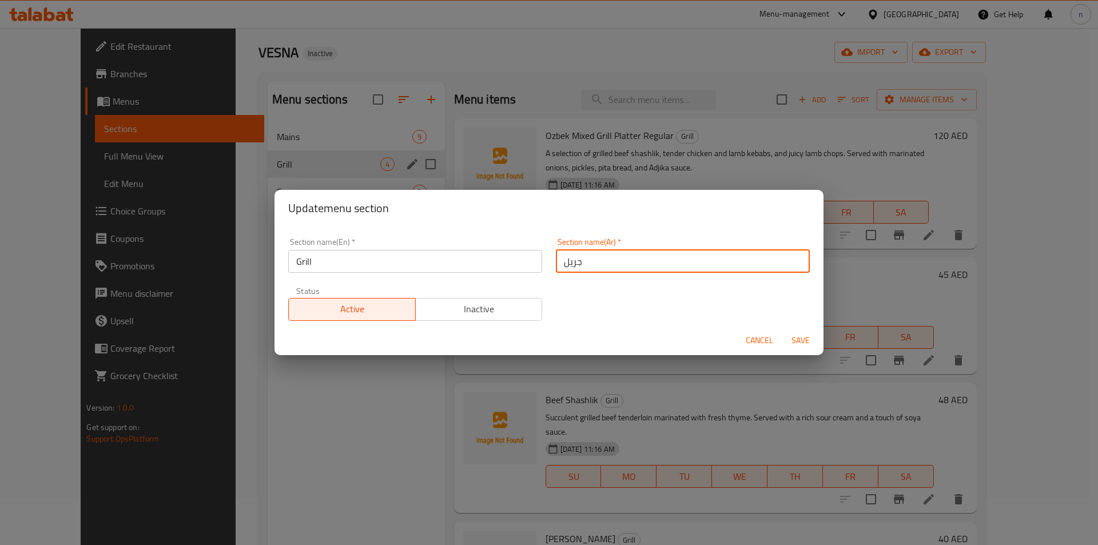
click at [581, 269] on input "جريل" at bounding box center [683, 261] width 254 height 23
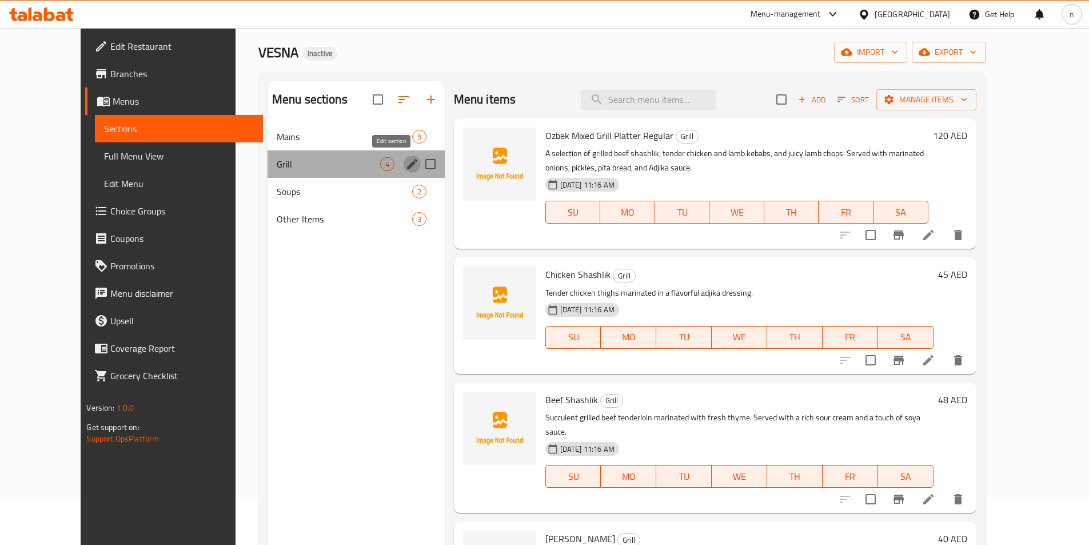
click at [405, 159] on icon "edit" at bounding box center [412, 164] width 14 height 14
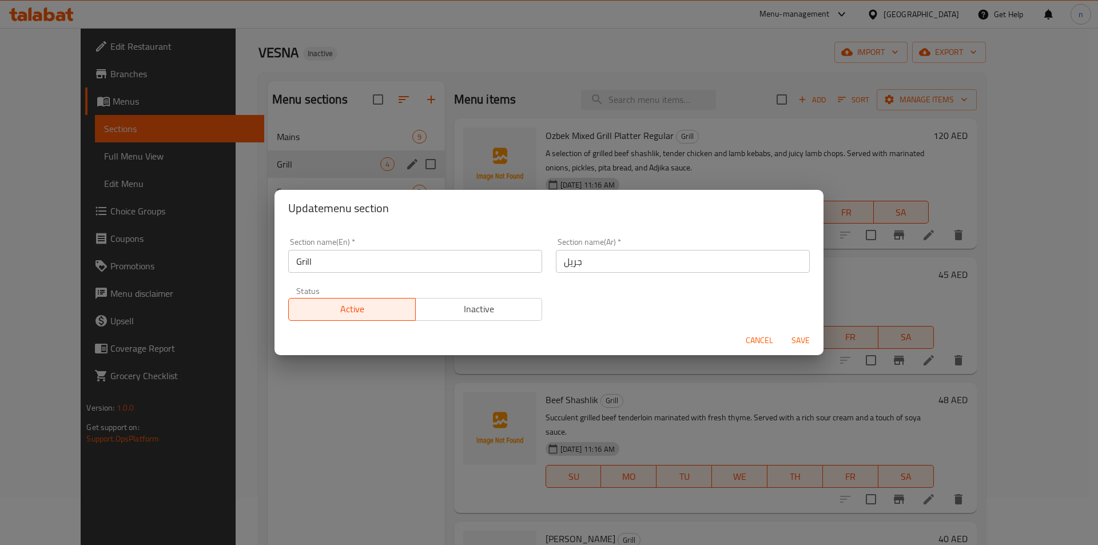
click at [584, 264] on input "جريل" at bounding box center [683, 261] width 254 height 23
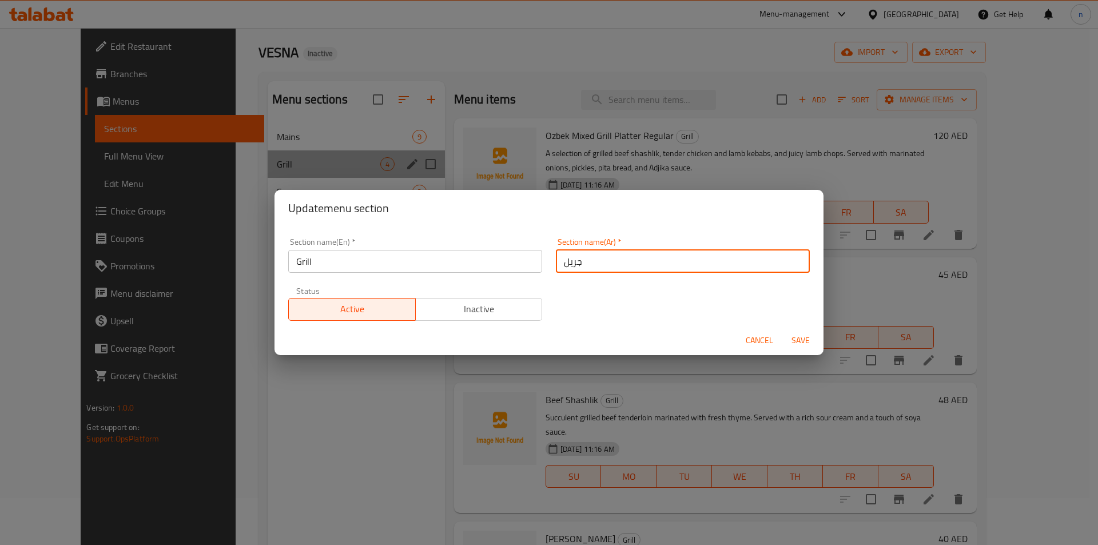
click at [584, 264] on input "جريل" at bounding box center [683, 261] width 254 height 23
paste input "مشويات"
type input "مشويات"
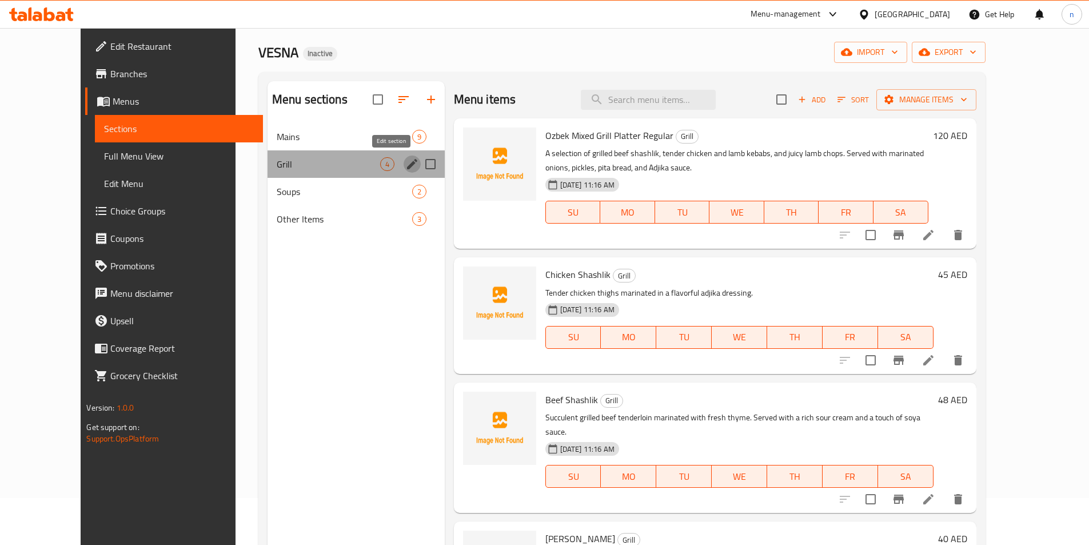
click at [405, 170] on icon "edit" at bounding box center [412, 164] width 14 height 14
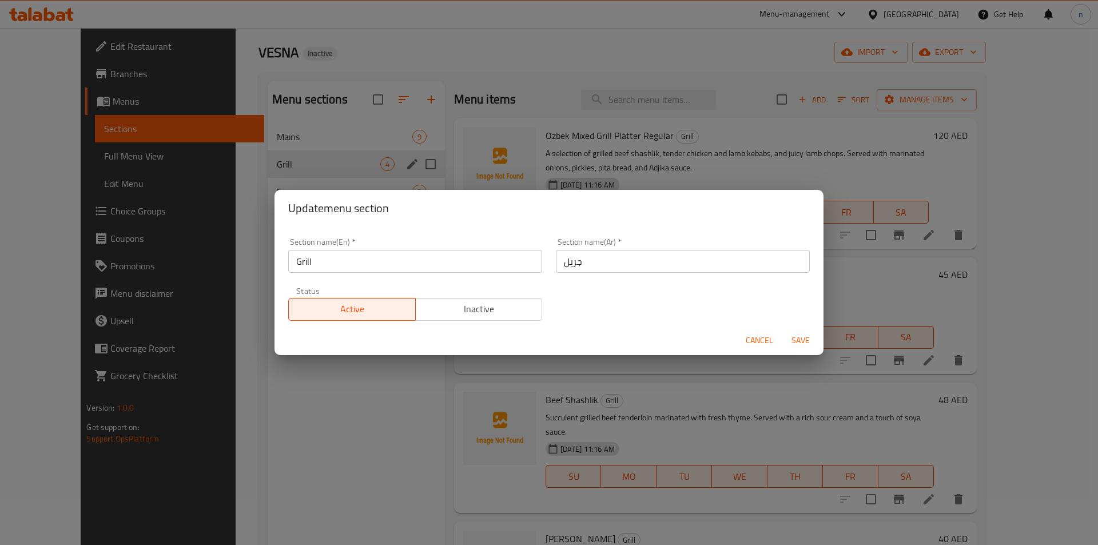
click at [571, 260] on input "جريل" at bounding box center [683, 261] width 254 height 23
paste input "مشويات"
type input "مشويات"
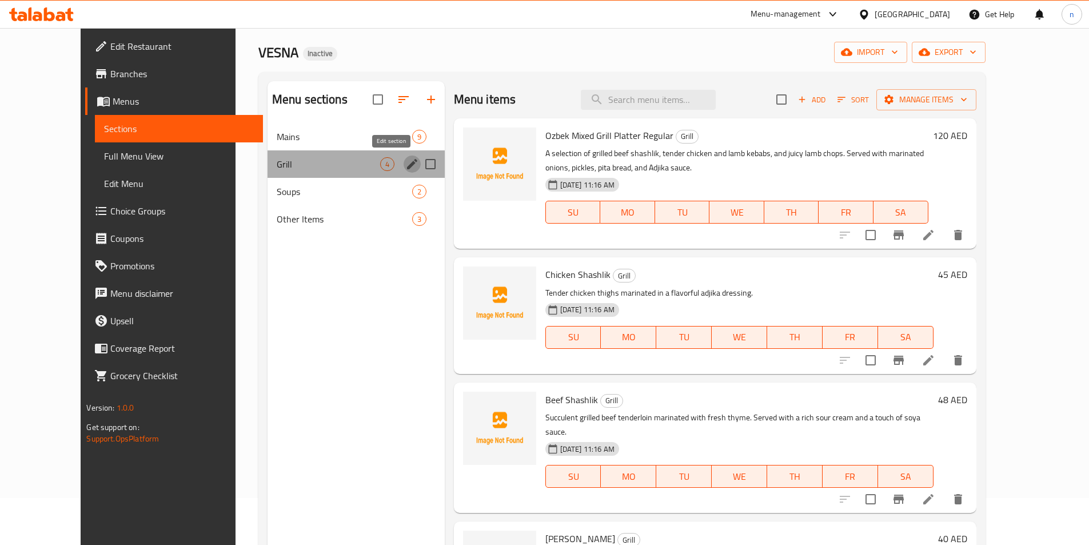
click at [405, 167] on icon "edit" at bounding box center [412, 164] width 14 height 14
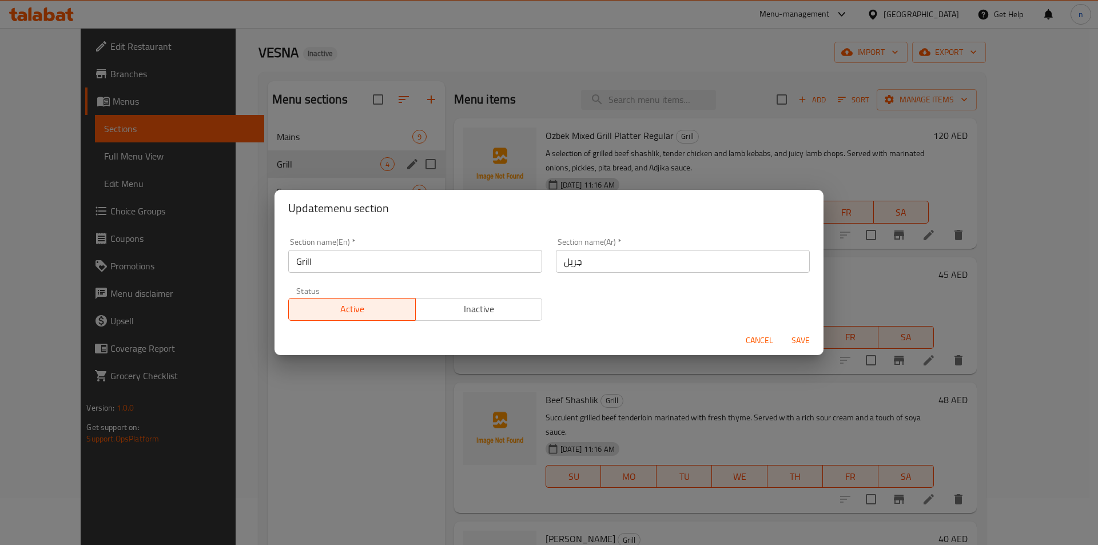
click at [565, 257] on input "جريل" at bounding box center [683, 261] width 254 height 23
click at [565, 258] on input "جريل" at bounding box center [683, 261] width 254 height 23
paste input "مشويات"
type input "مشويات"
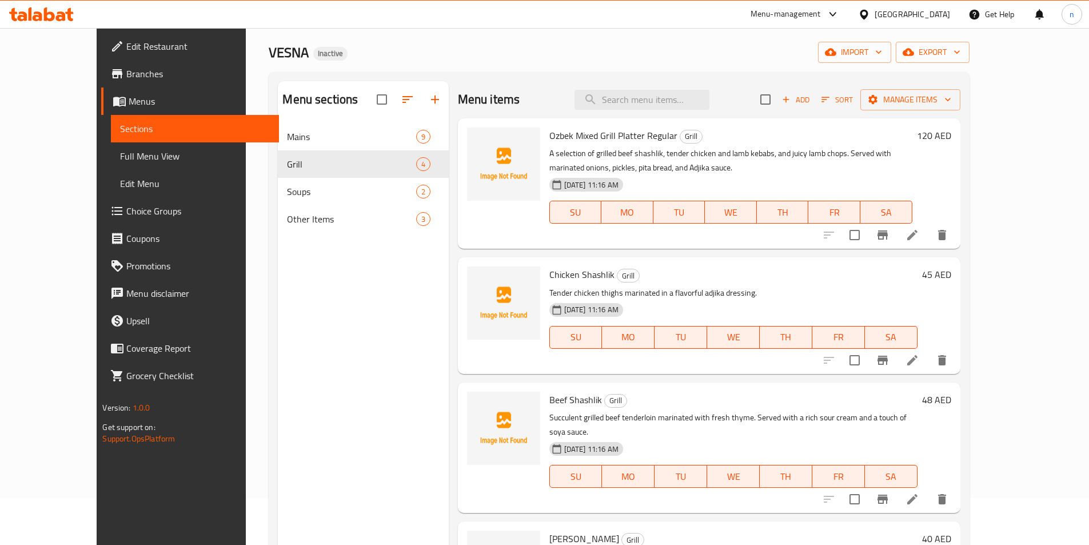
click at [129, 107] on span "Menus" at bounding box center [199, 101] width 141 height 14
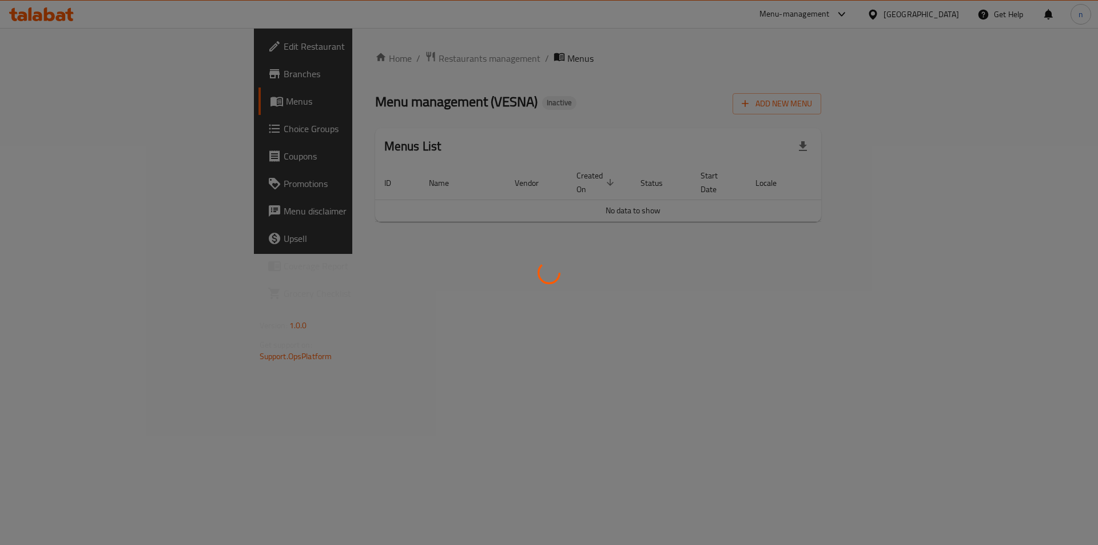
click at [716, 267] on div at bounding box center [549, 272] width 1098 height 545
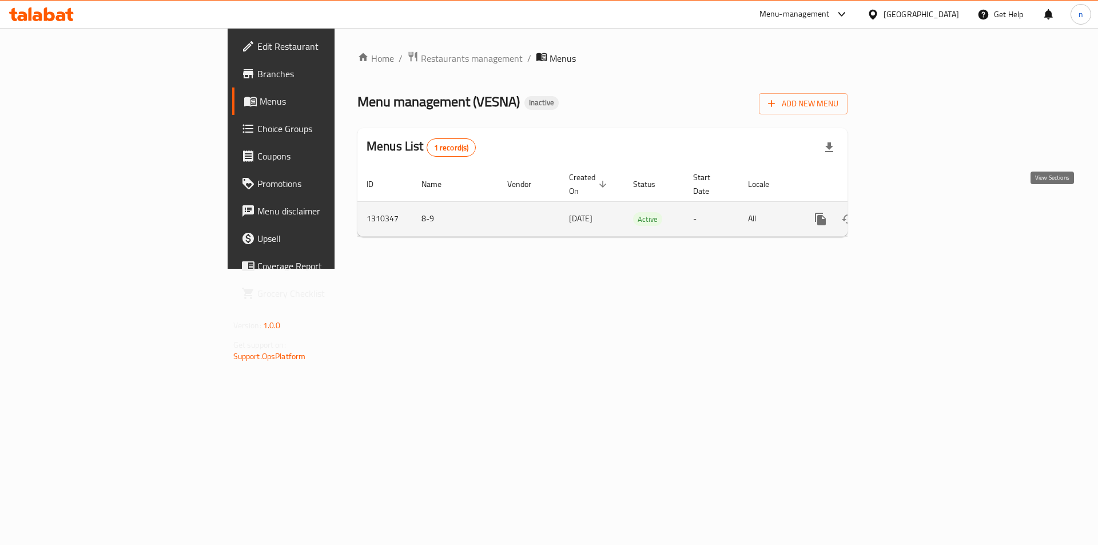
click at [910, 212] on icon "enhanced table" at bounding box center [903, 219] width 14 height 14
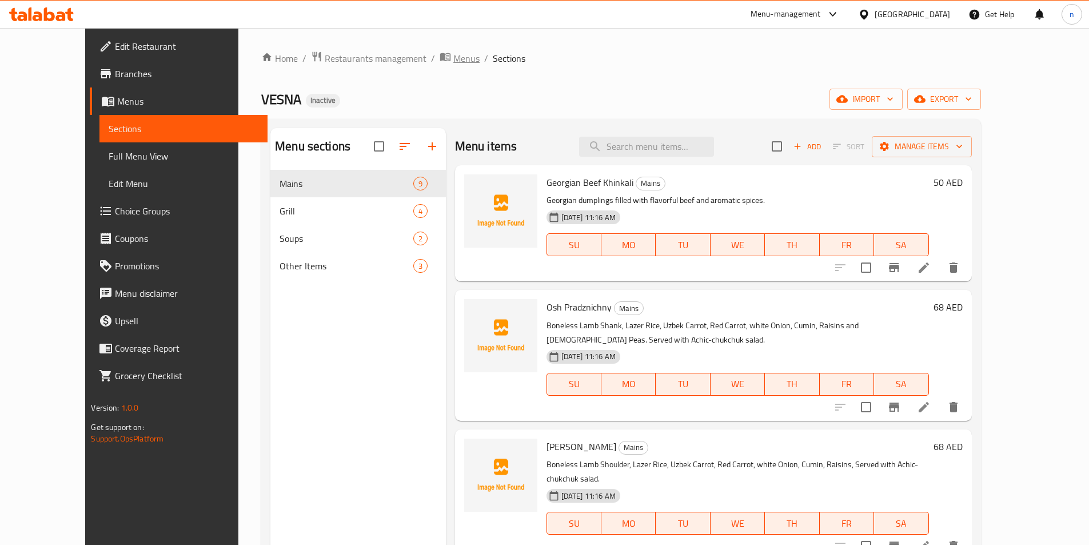
click at [453, 59] on span "Menus" at bounding box center [466, 58] width 26 height 14
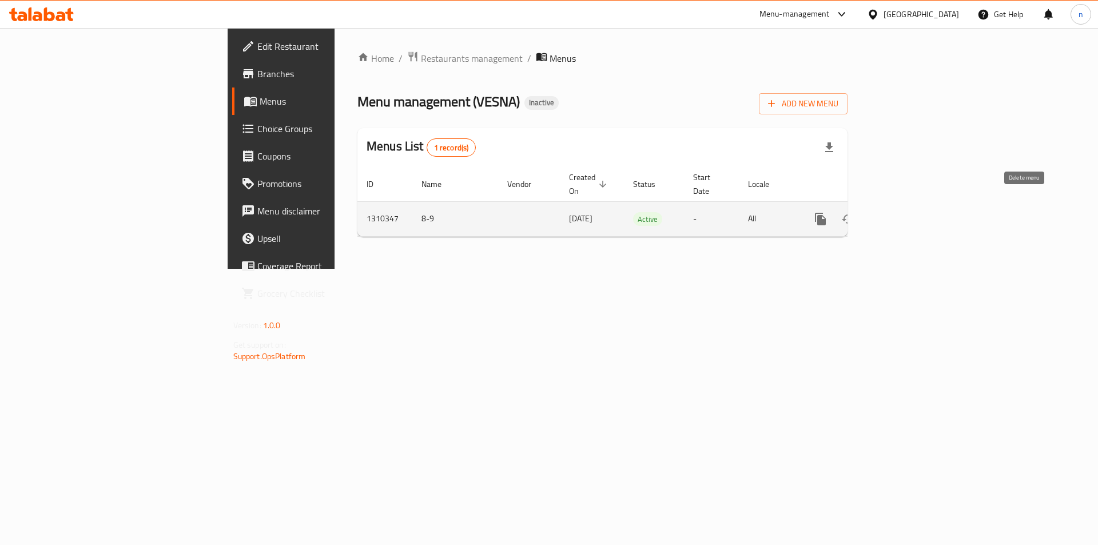
click at [879, 214] on icon "enhanced table" at bounding box center [875, 219] width 8 height 10
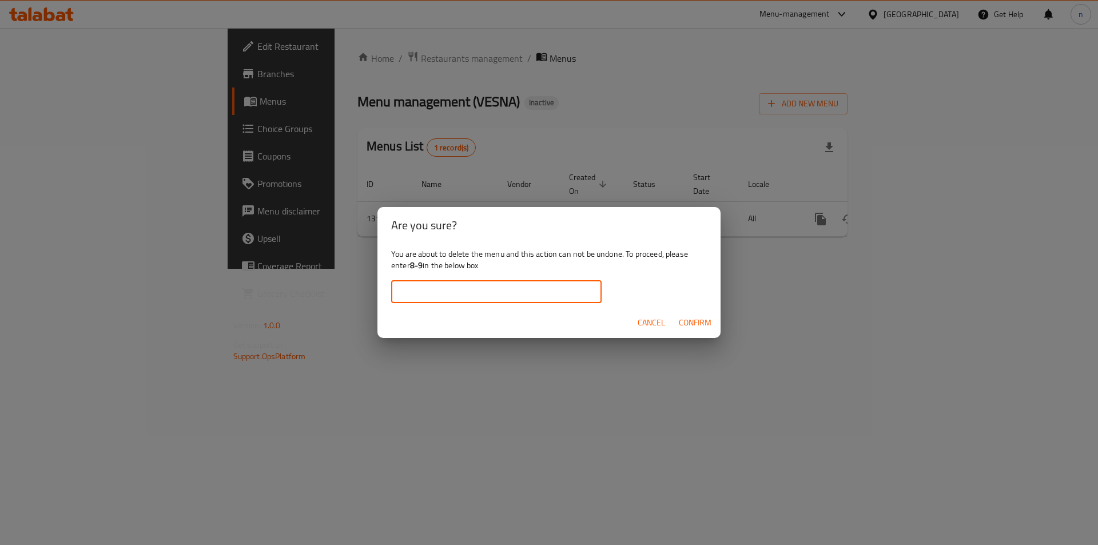
click at [424, 284] on input "text" at bounding box center [496, 291] width 210 height 23
type input "8-9"
click at [699, 317] on span "Confirm" at bounding box center [695, 323] width 33 height 14
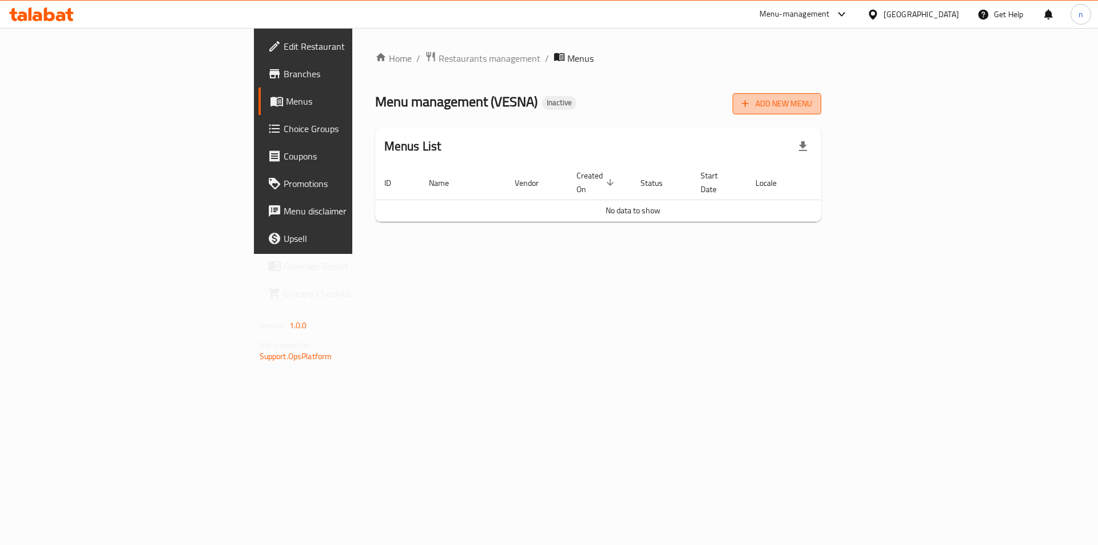
click at [812, 110] on span "Add New Menu" at bounding box center [776, 104] width 70 height 14
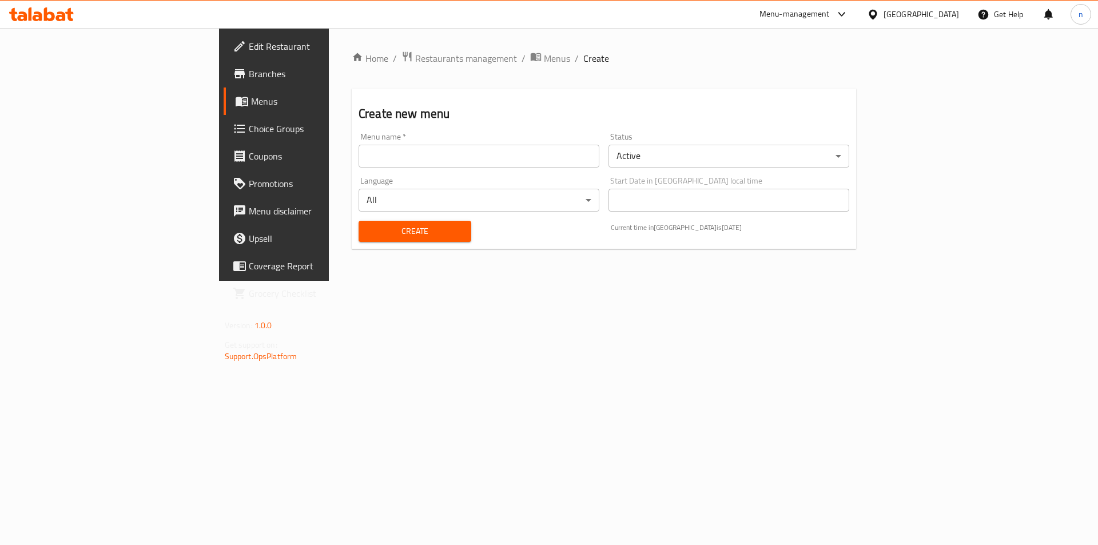
click at [374, 151] on input "text" at bounding box center [478, 156] width 241 height 23
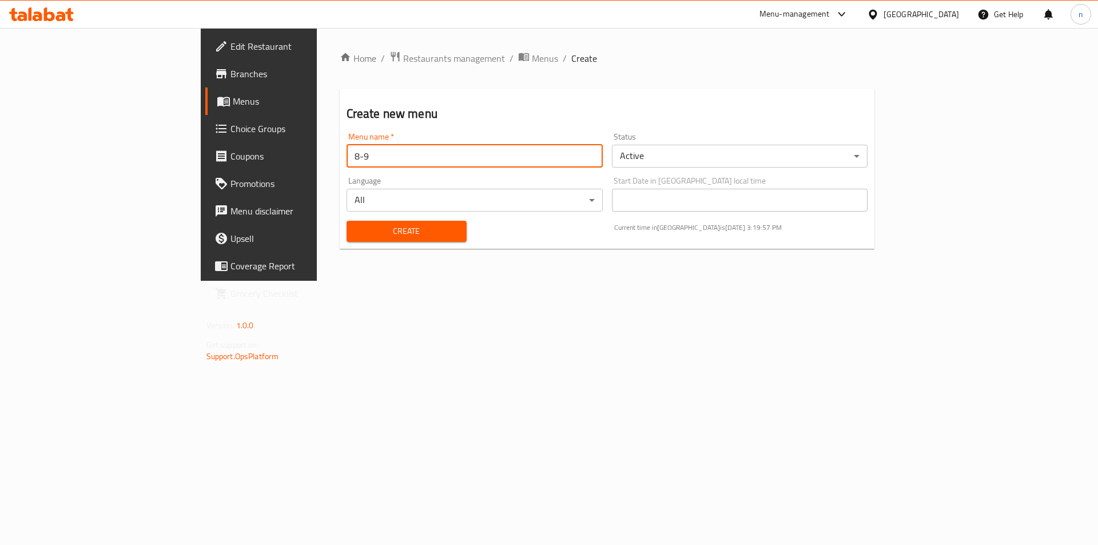
type input "8-9"
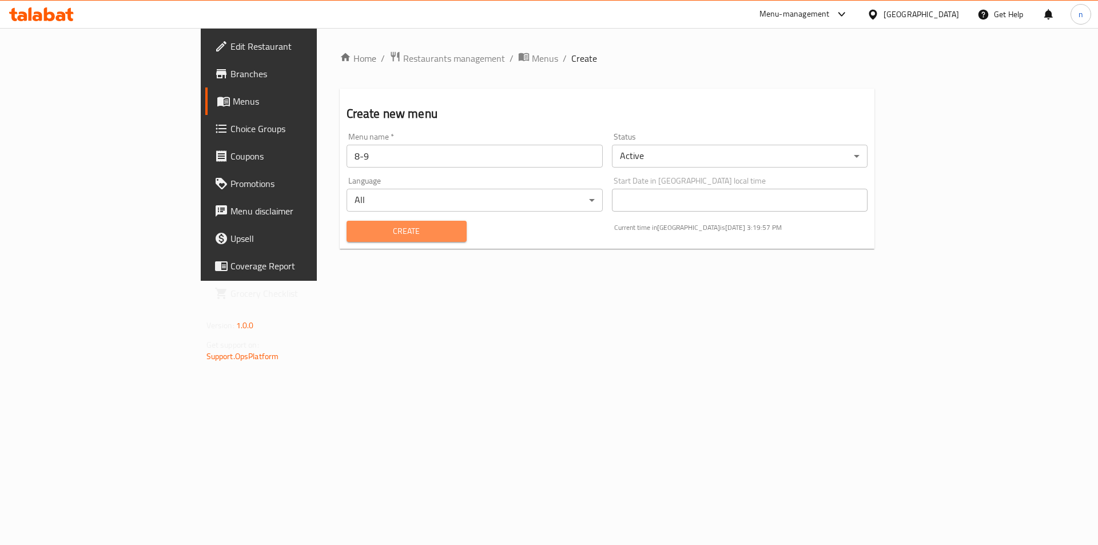
click at [356, 238] on span "Create" at bounding box center [407, 231] width 102 height 14
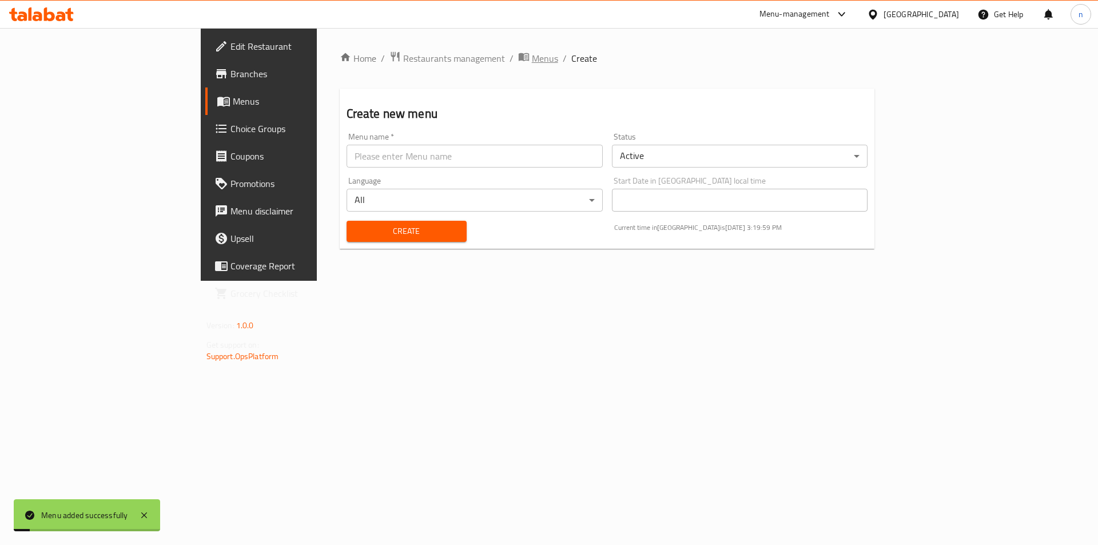
click at [532, 63] on span "Menus" at bounding box center [545, 58] width 26 height 14
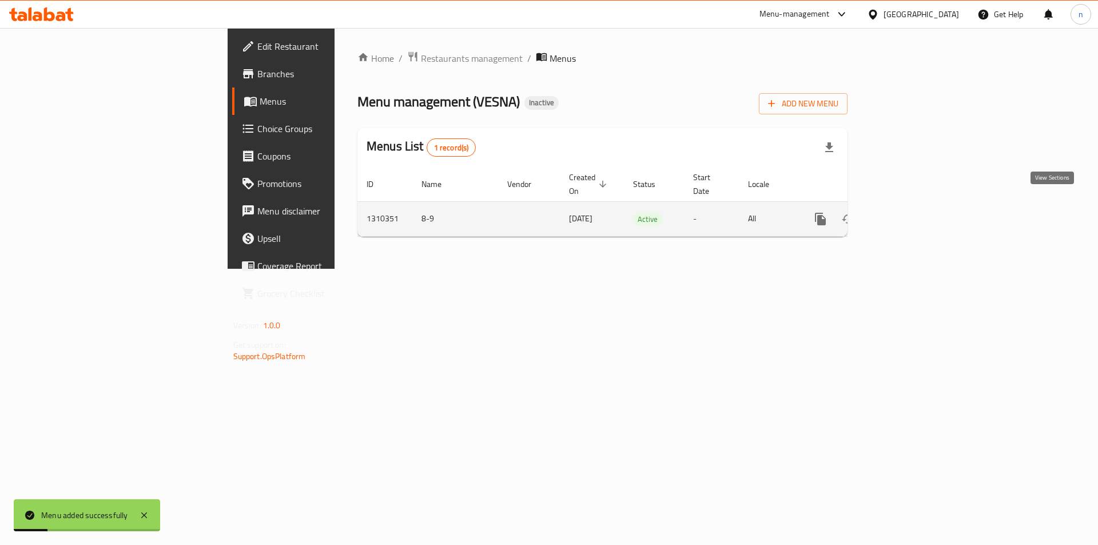
click at [910, 212] on icon "enhanced table" at bounding box center [903, 219] width 14 height 14
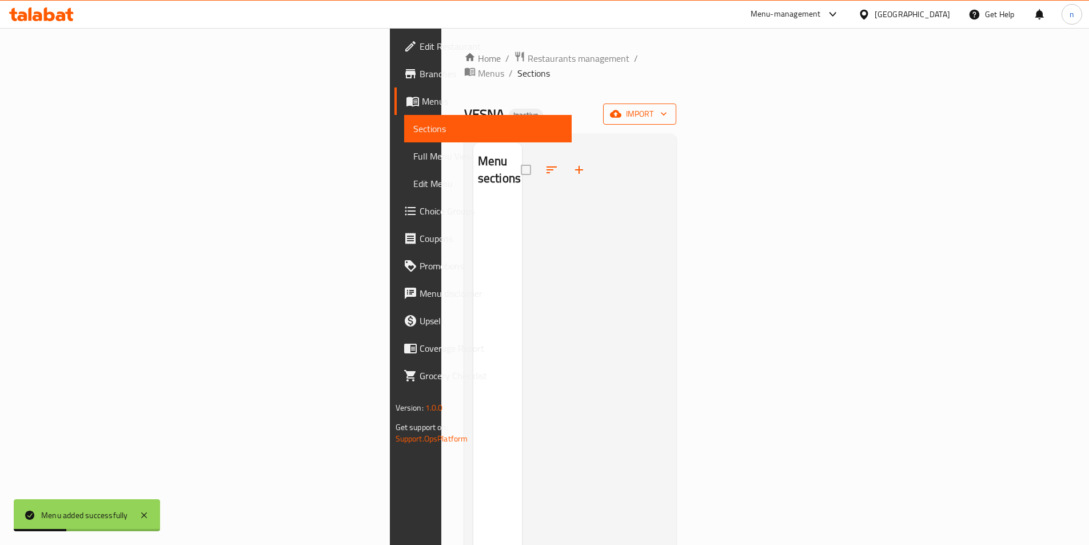
click at [621, 108] on icon "button" at bounding box center [615, 113] width 11 height 11
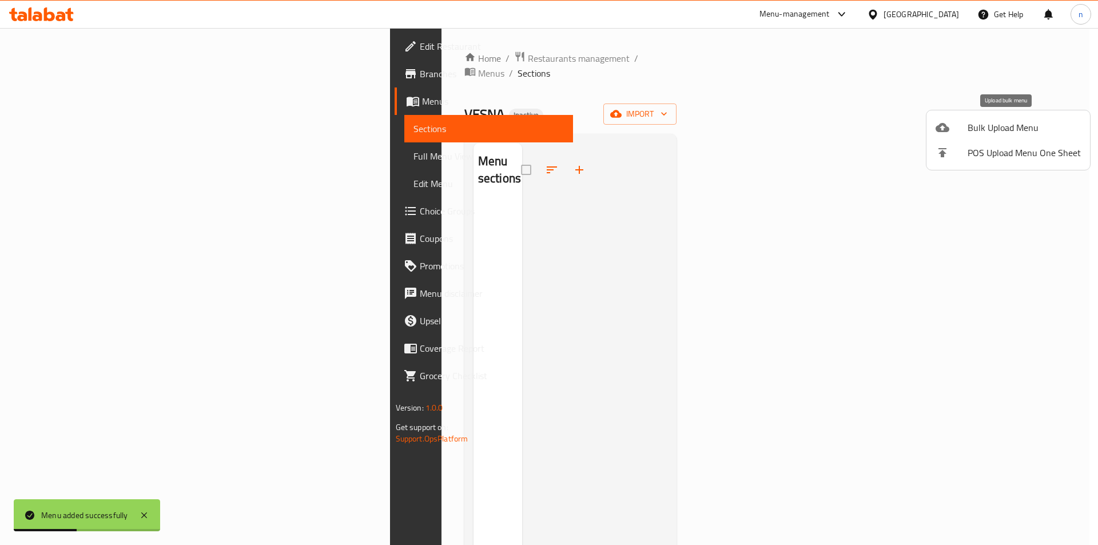
click at [1027, 136] on li "Bulk Upload Menu" at bounding box center [1007, 127] width 163 height 25
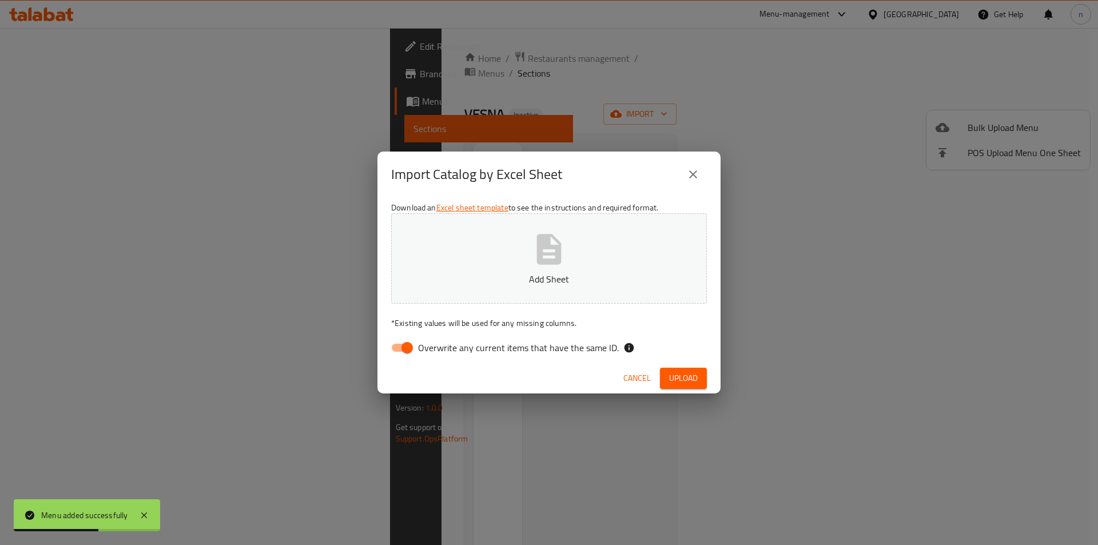
click at [407, 357] on input "Overwrite any current items that have the same ID." at bounding box center [406, 348] width 65 height 22
checkbox input "false"
click at [497, 287] on button "Add Sheet" at bounding box center [549, 258] width 316 height 90
click at [671, 371] on span "Upload" at bounding box center [683, 378] width 29 height 14
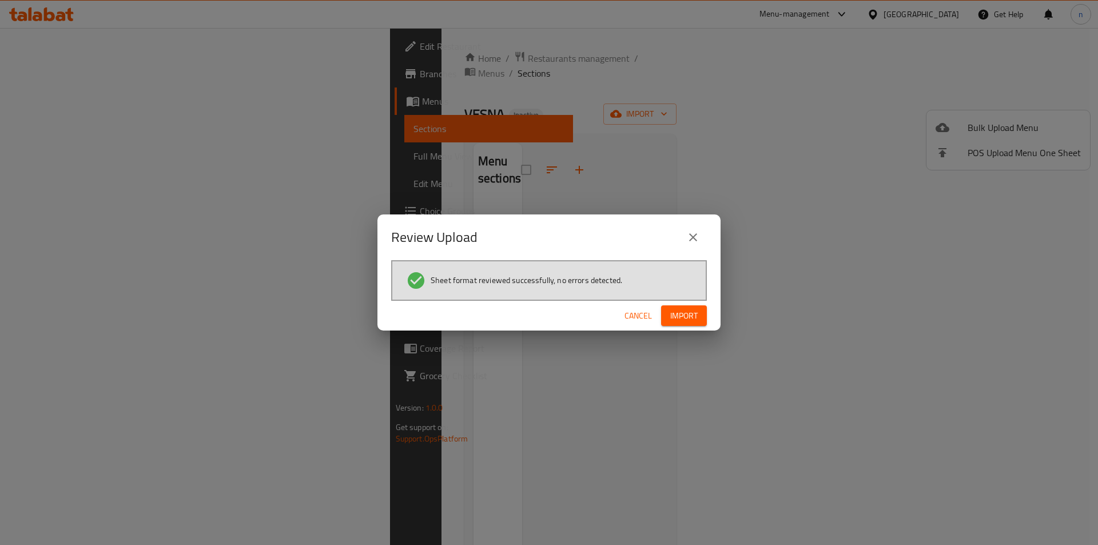
click at [687, 319] on span "Import" at bounding box center [683, 316] width 27 height 14
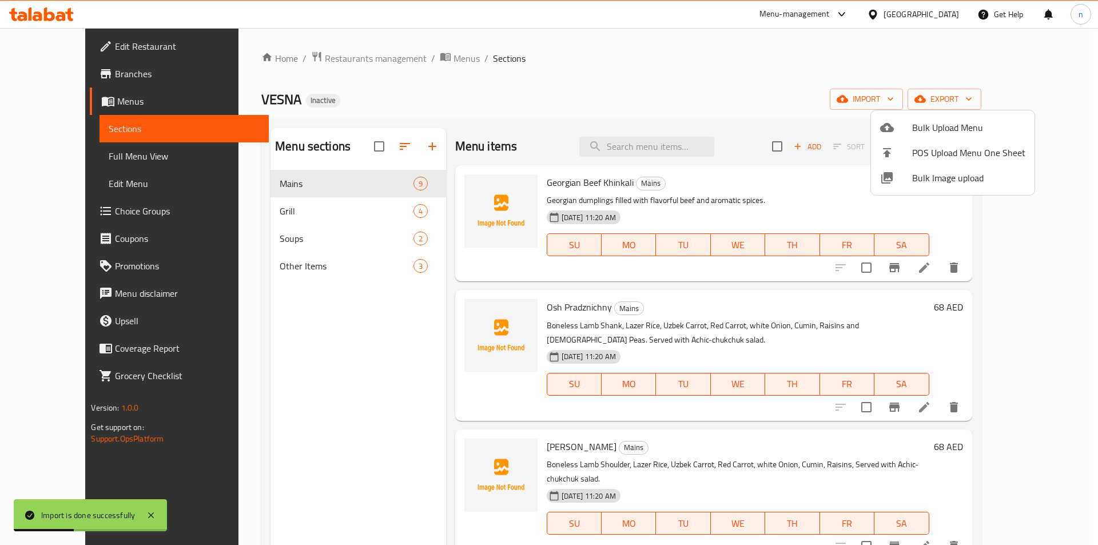
click at [59, 158] on div at bounding box center [549, 272] width 1098 height 545
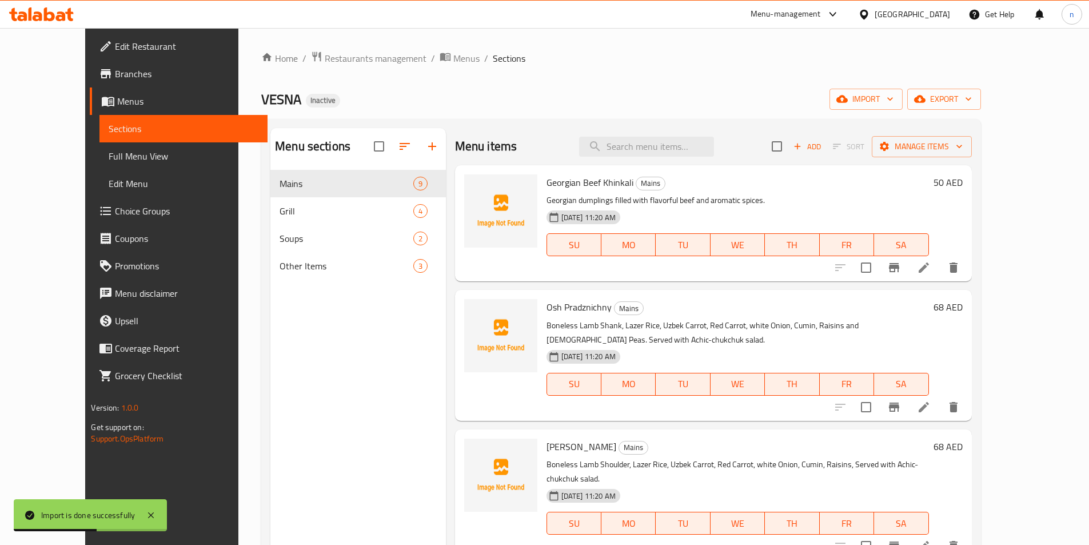
click at [109, 158] on span "Full Menu View" at bounding box center [183, 156] width 149 height 14
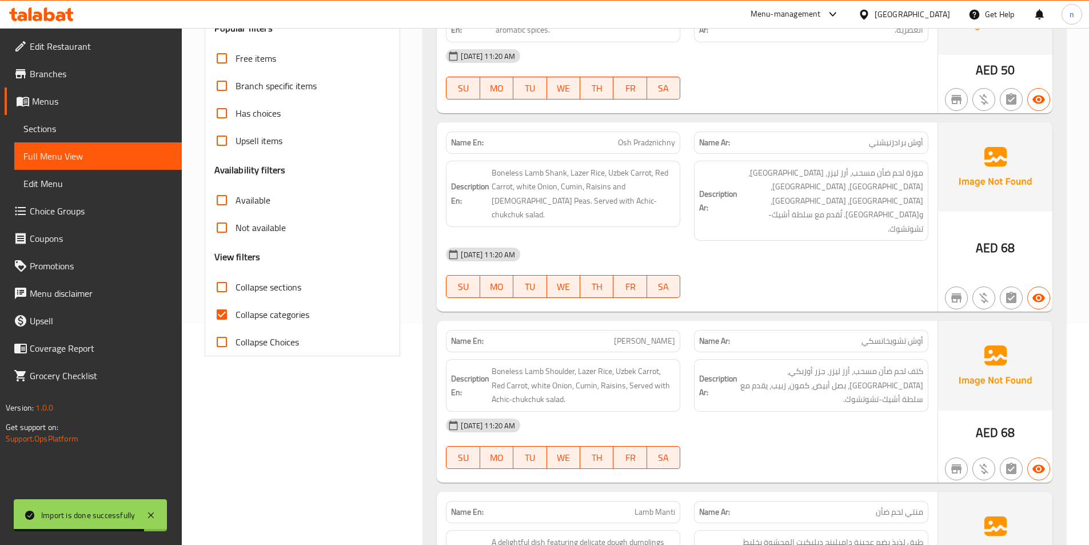
scroll to position [229, 0]
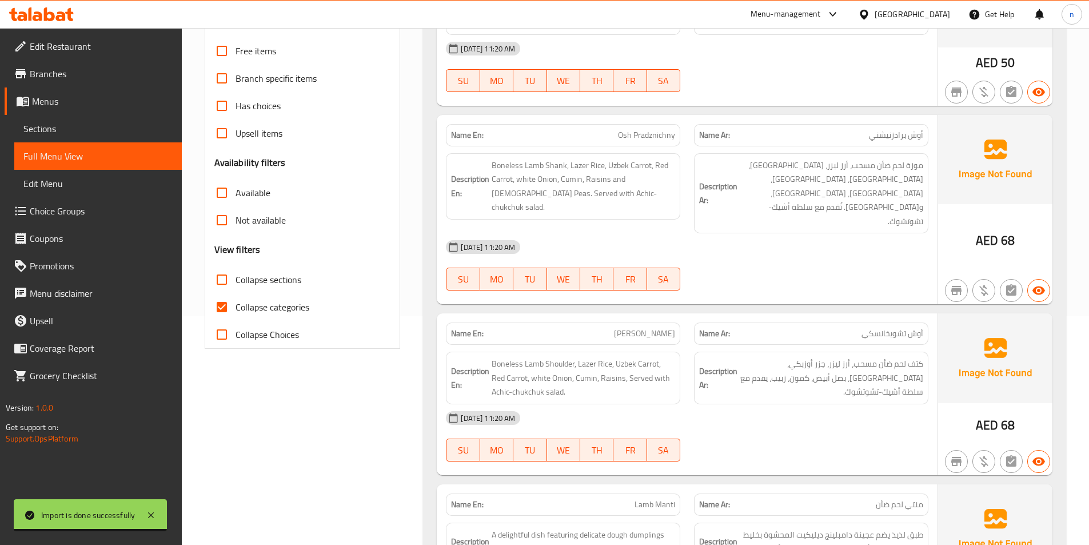
click at [248, 301] on span "Collapse categories" at bounding box center [273, 307] width 74 height 14
click at [236, 301] on input "Collapse categories" at bounding box center [221, 306] width 27 height 27
checkbox input "false"
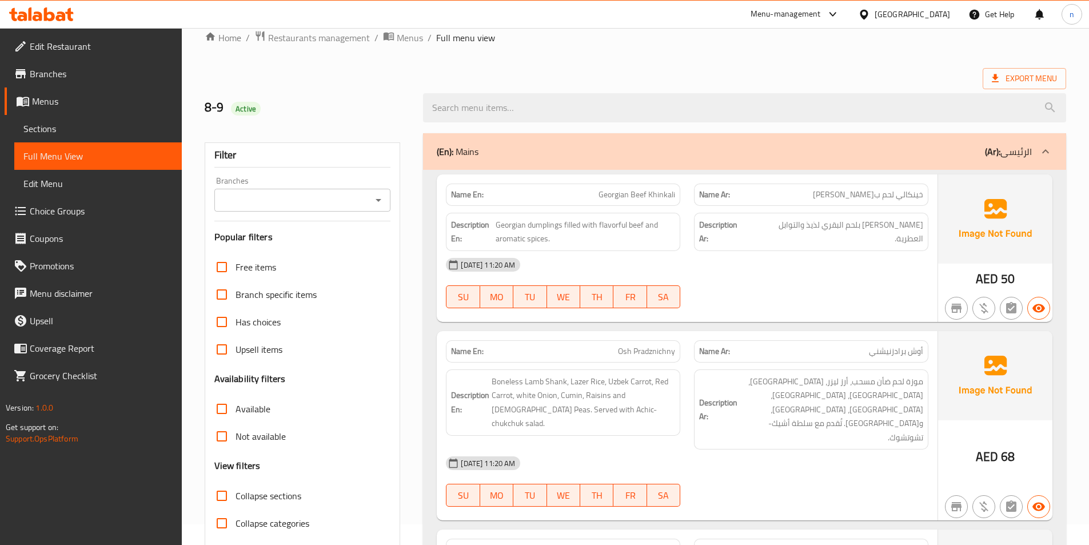
scroll to position [0, 0]
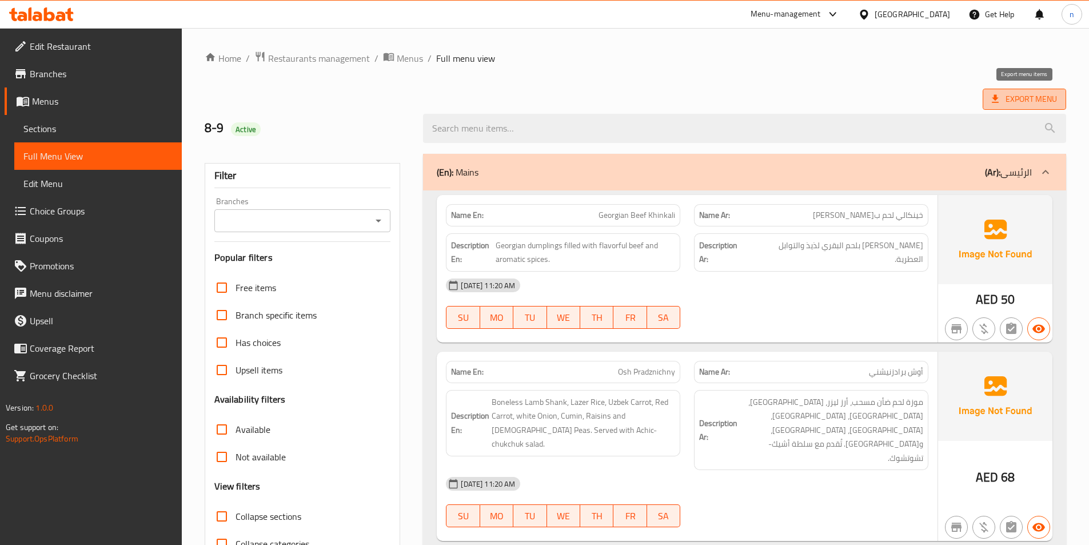
click at [1038, 96] on span "Export Menu" at bounding box center [1024, 99] width 65 height 14
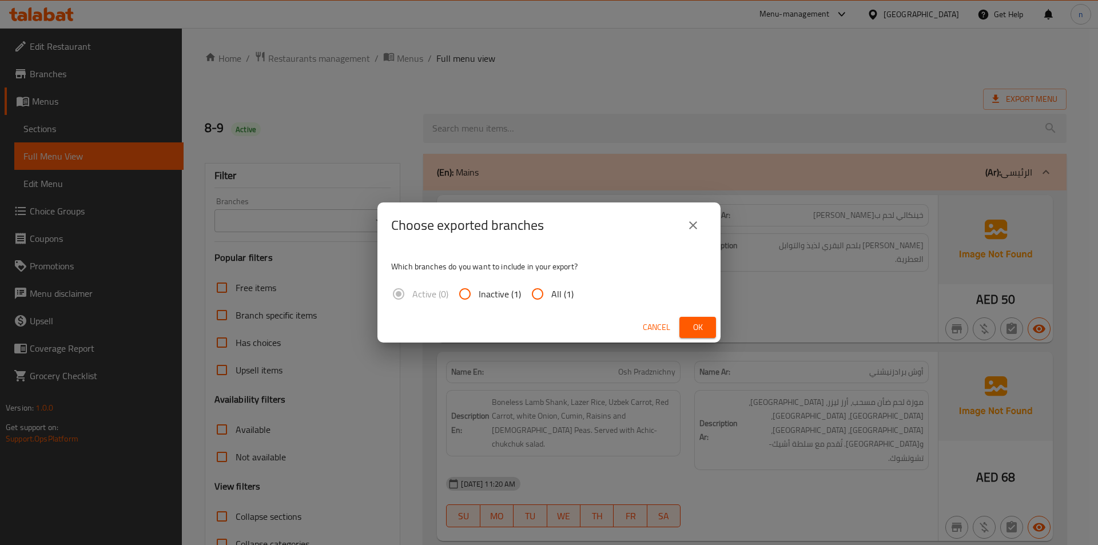
click at [532, 297] on input "All (1)" at bounding box center [537, 293] width 27 height 27
radio input "true"
click at [709, 326] on button "Ok" at bounding box center [697, 327] width 37 height 21
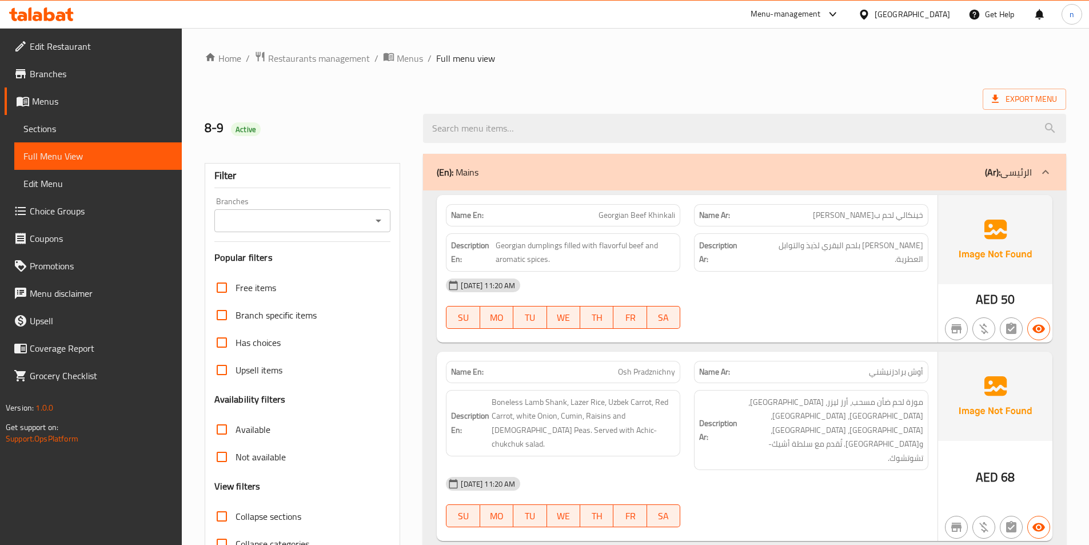
click at [925, 11] on div "[GEOGRAPHIC_DATA]" at bounding box center [912, 14] width 75 height 13
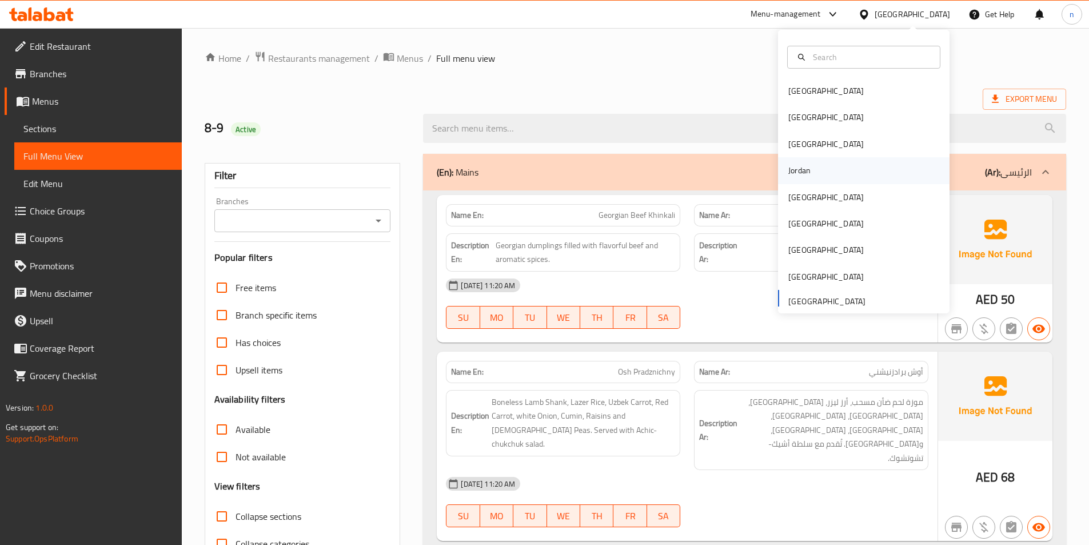
click at [815, 173] on div "Jordan" at bounding box center [863, 170] width 171 height 26
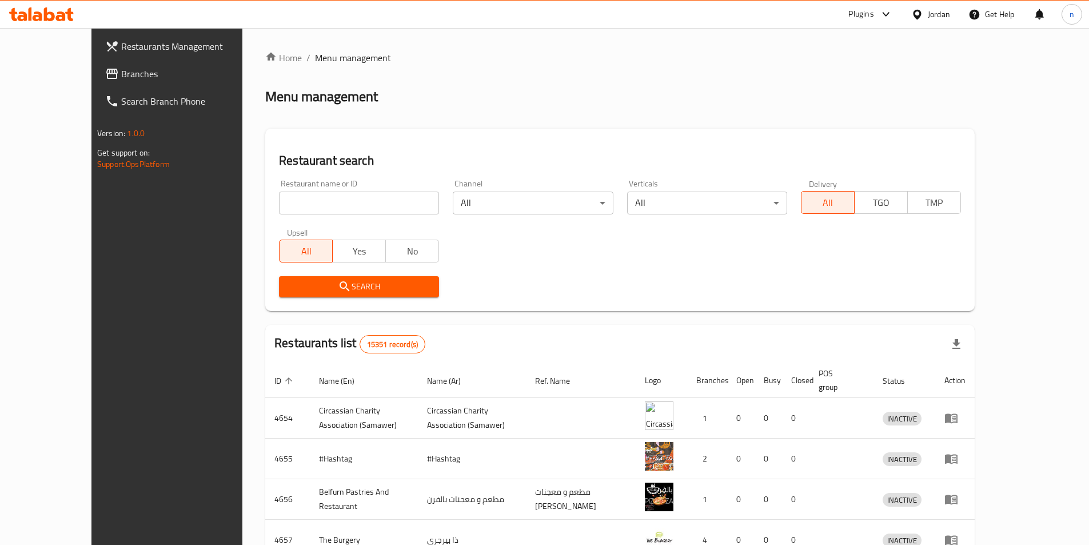
click at [121, 78] on span "Branches" at bounding box center [192, 74] width 143 height 14
